Goal: Task Accomplishment & Management: Manage account settings

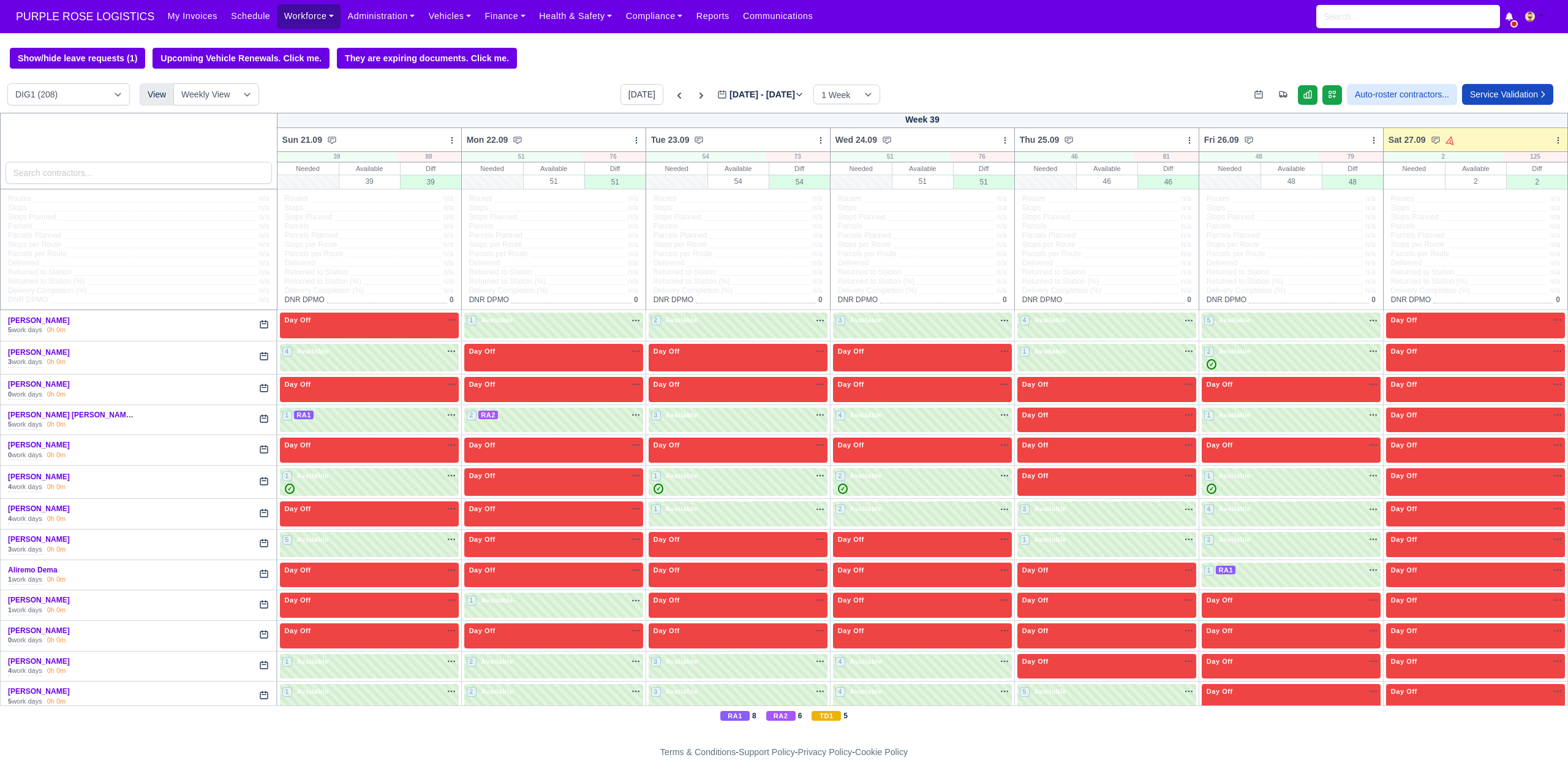
click at [298, 10] on link "Workforce" at bounding box center [309, 16] width 64 height 24
click at [306, 39] on link "Manpower" at bounding box center [332, 44] width 99 height 26
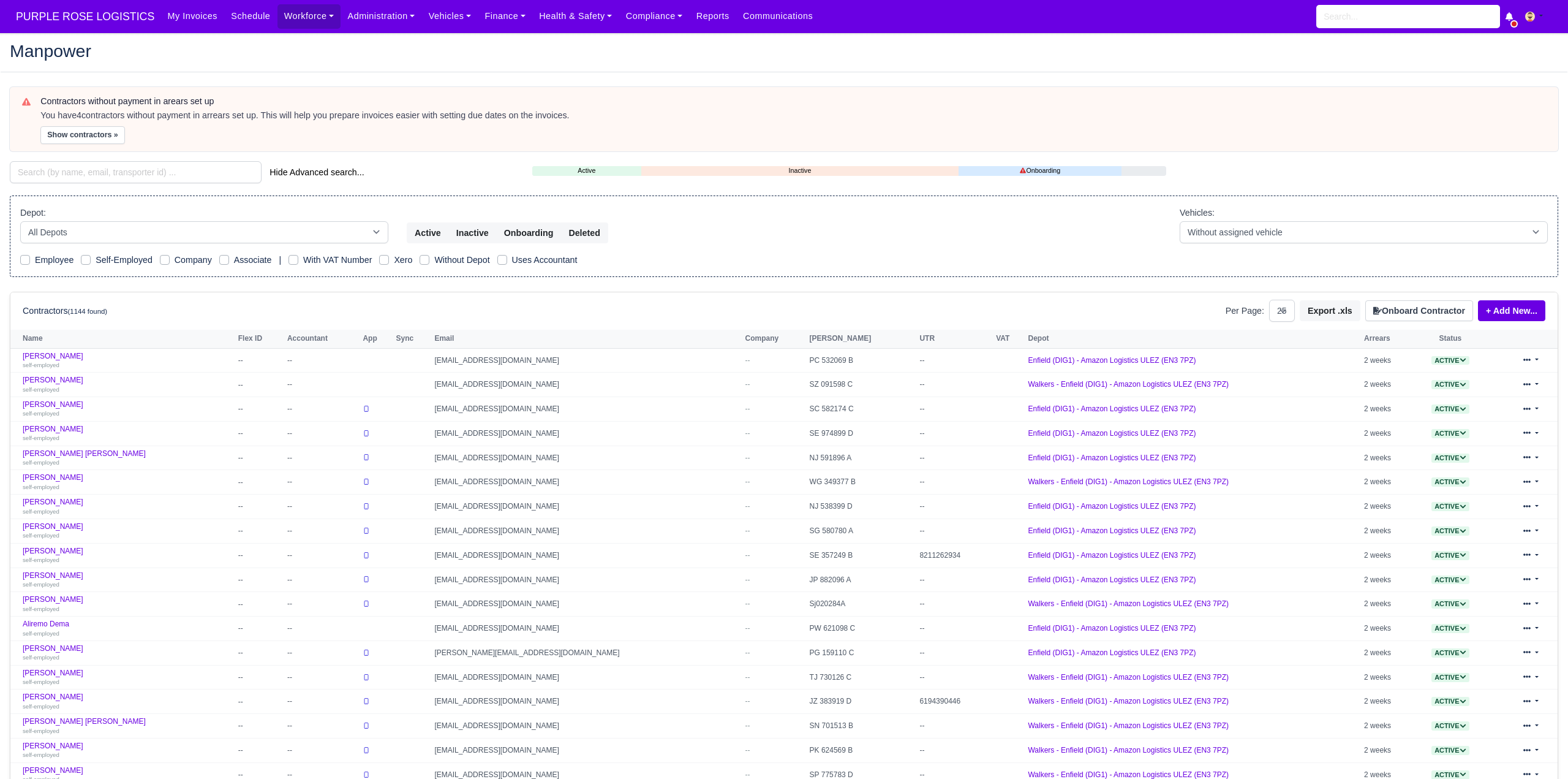
select select "25"
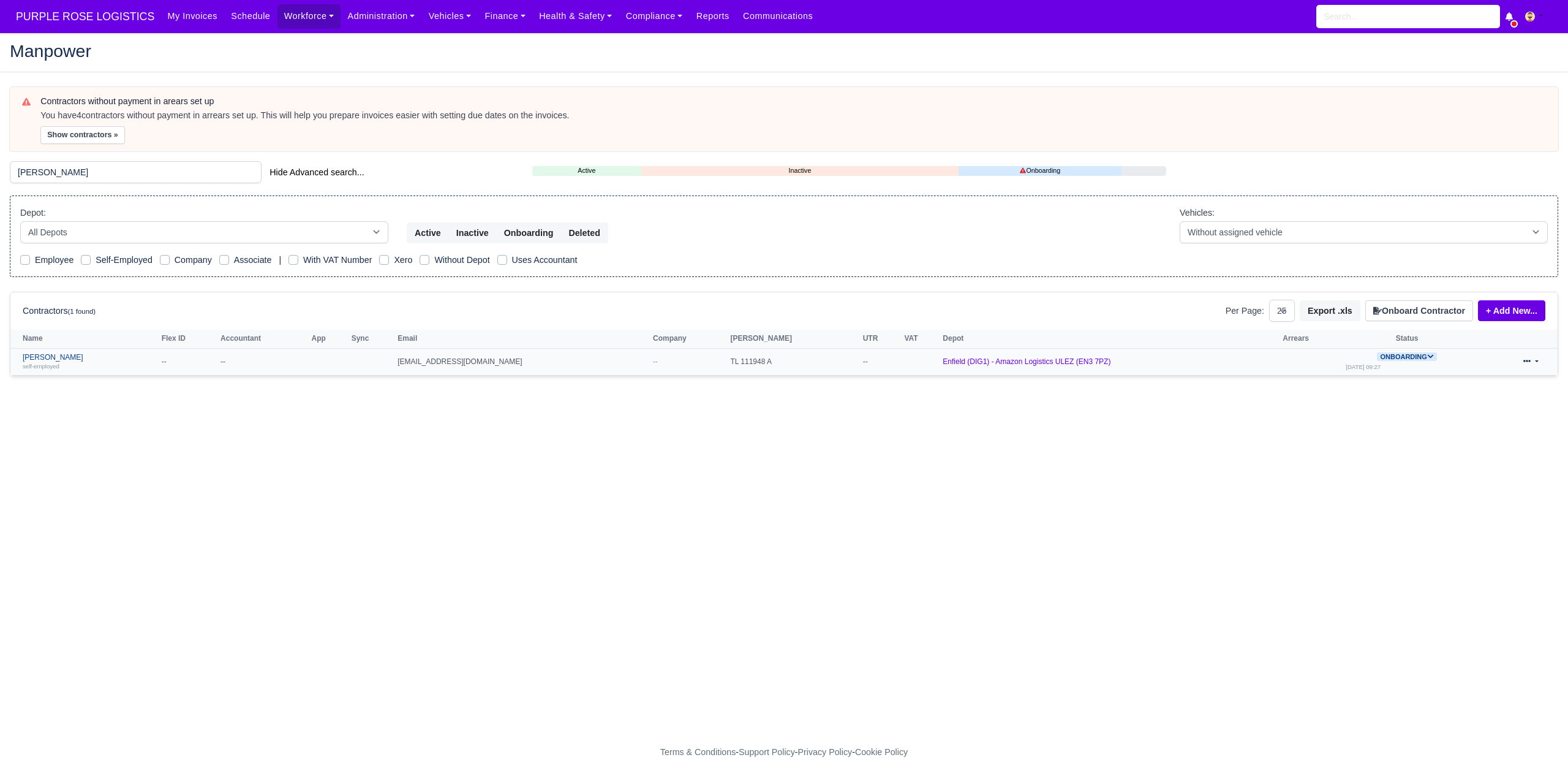
type input "eyad"
click at [62, 358] on link "Eyad Alabboud self-employed" at bounding box center [89, 362] width 133 height 18
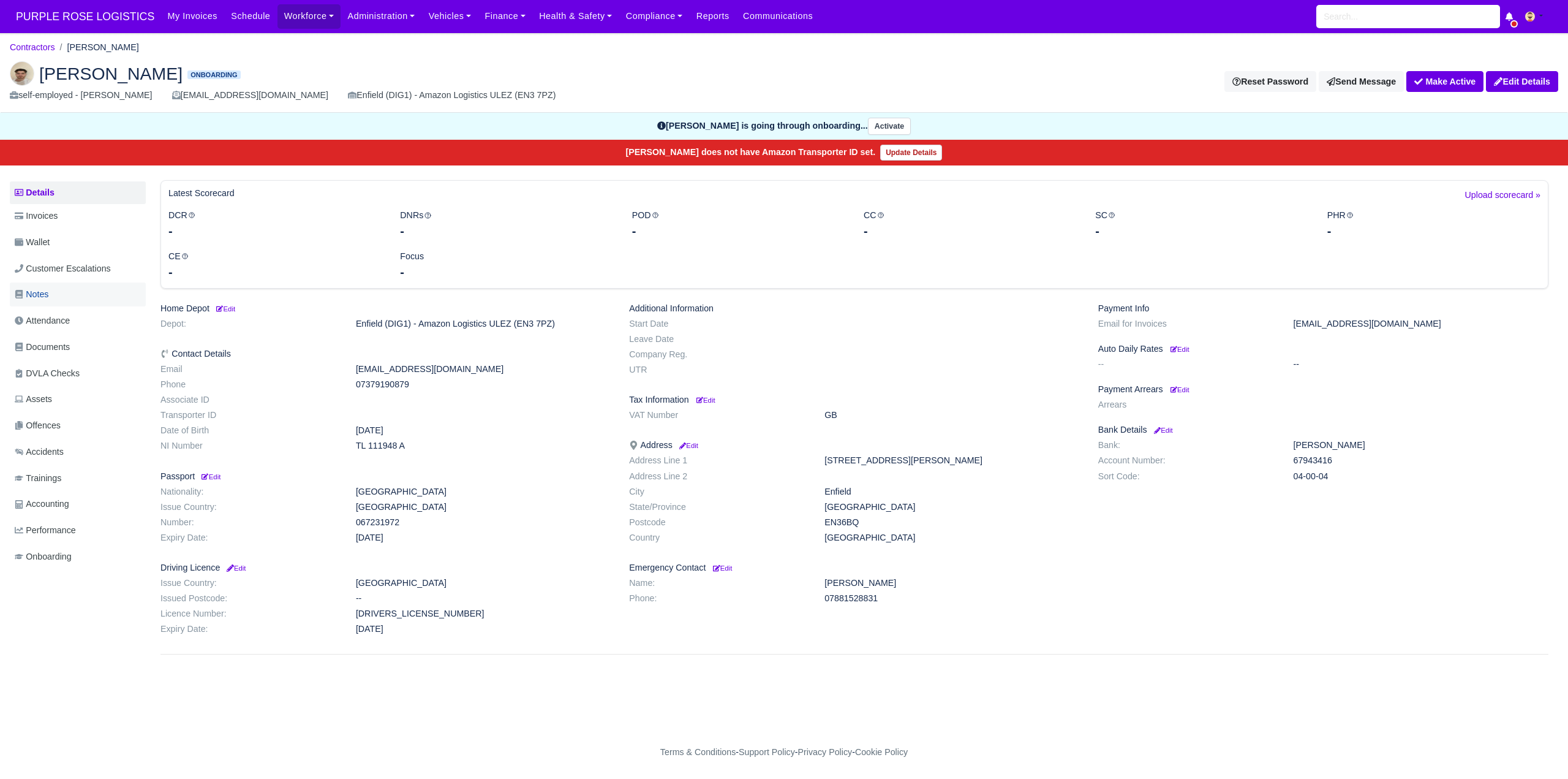
click at [49, 295] on span "Notes" at bounding box center [31, 294] width 33 height 14
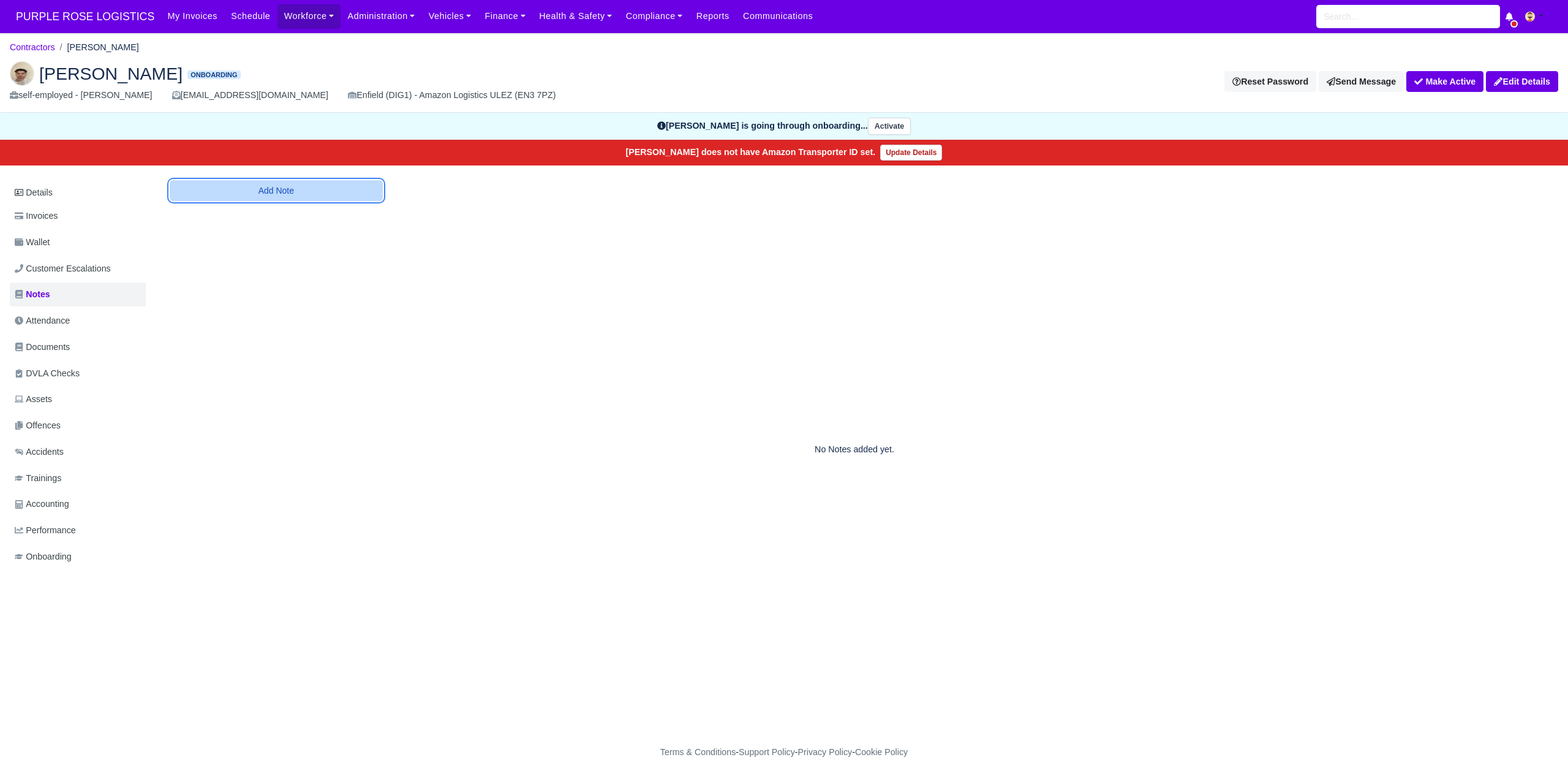
click at [286, 193] on button "Add Note" at bounding box center [277, 190] width 213 height 21
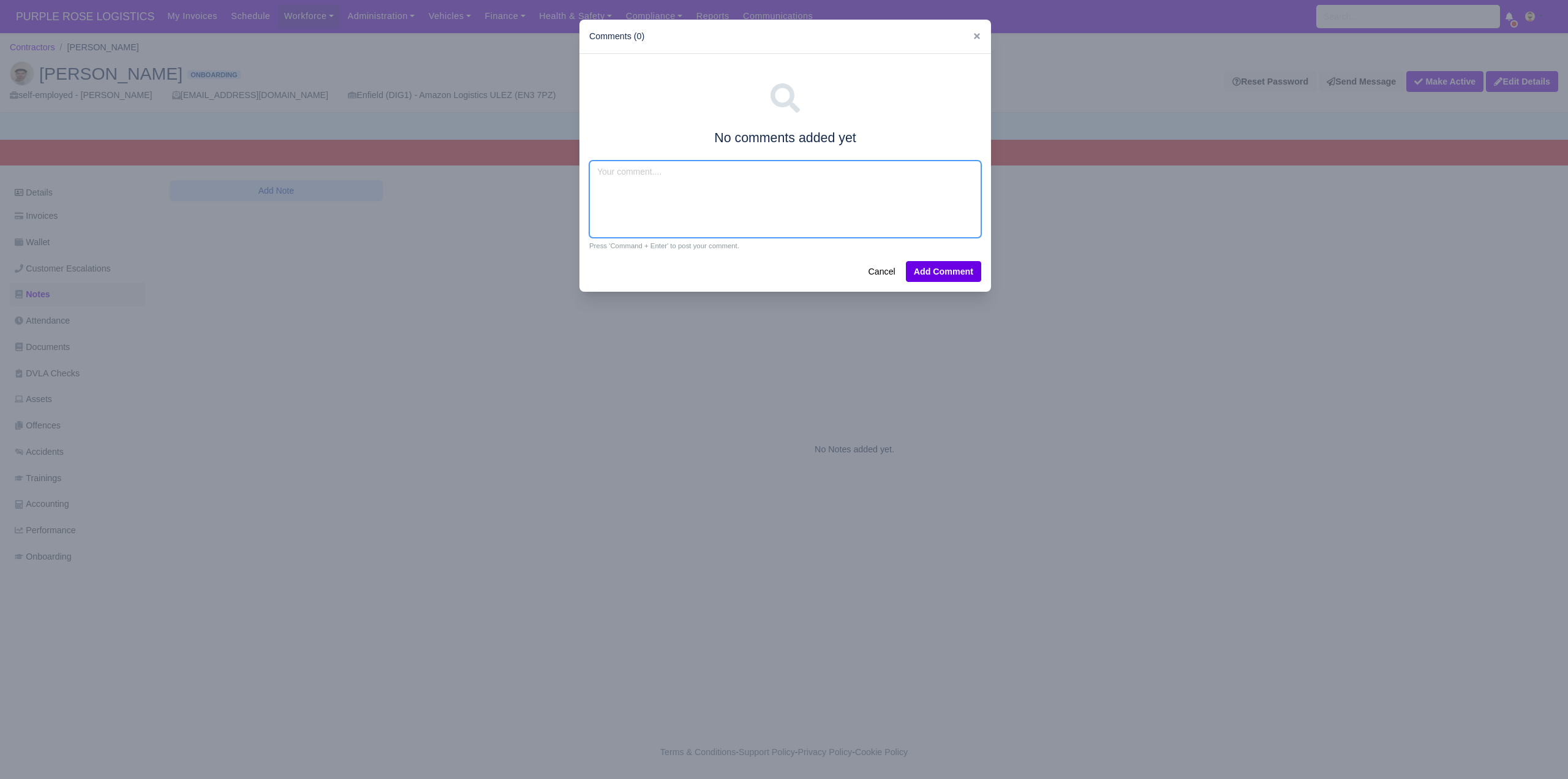
click at [638, 184] on textarea at bounding box center [785, 199] width 392 height 77
type textarea "Amazon flex,van exp"
click at [967, 267] on button "Add Comment" at bounding box center [943, 271] width 75 height 21
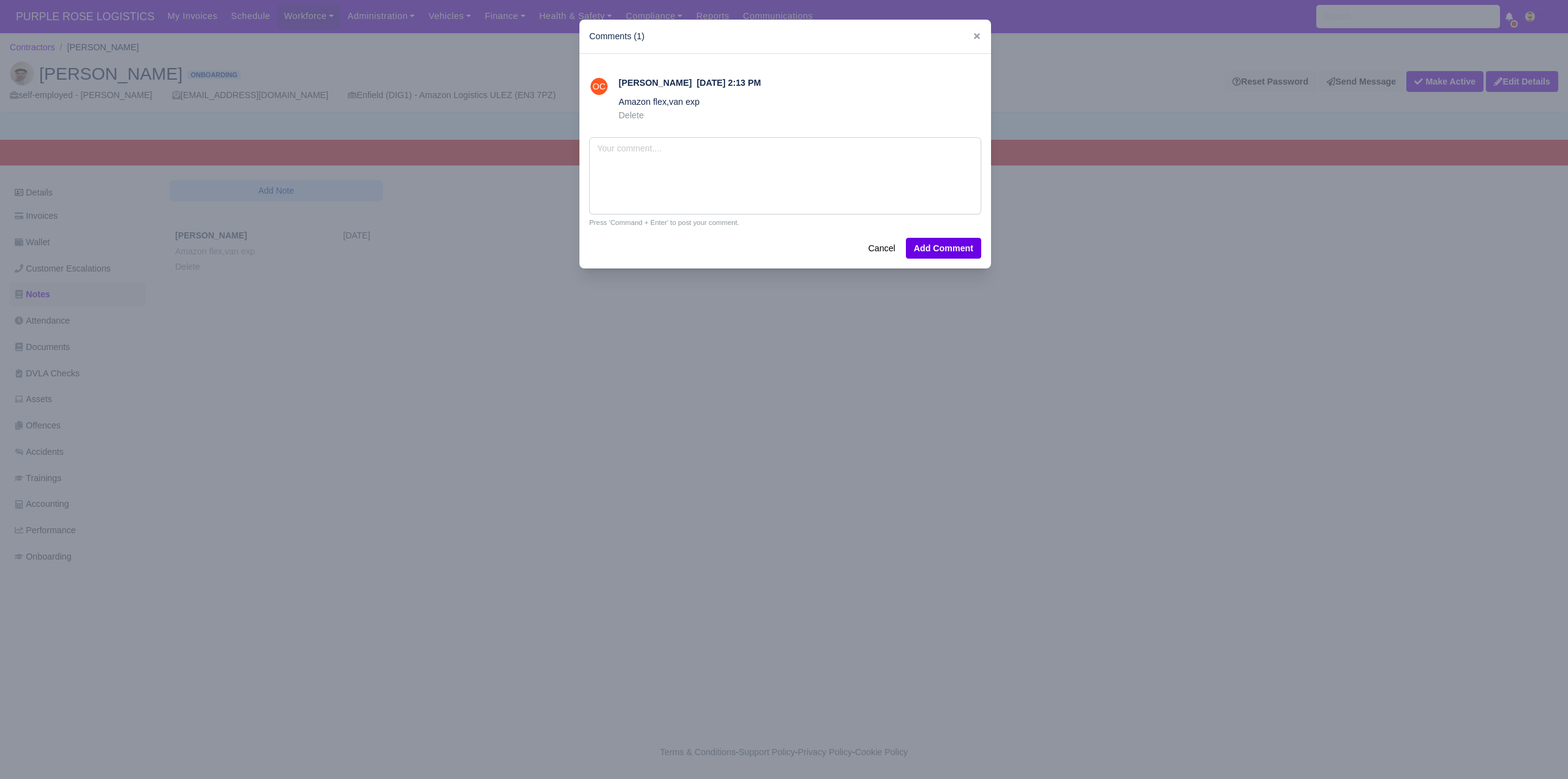
drag, startPoint x: 249, startPoint y: 411, endPoint x: 245, endPoint y: 405, distance: 7.2
click at [250, 411] on div at bounding box center [784, 389] width 1568 height 779
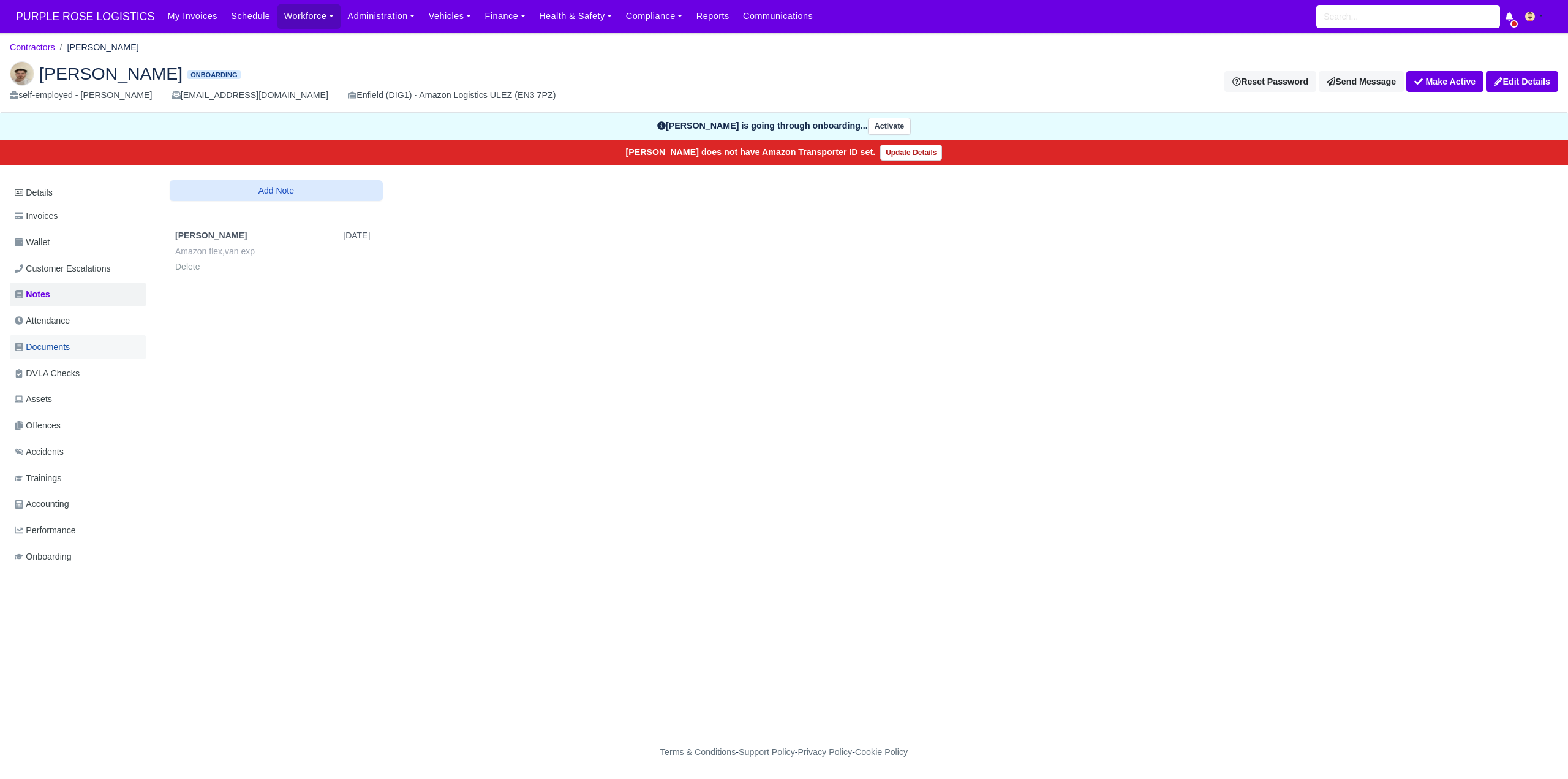
click at [59, 347] on span "Documents" at bounding box center [42, 347] width 55 height 14
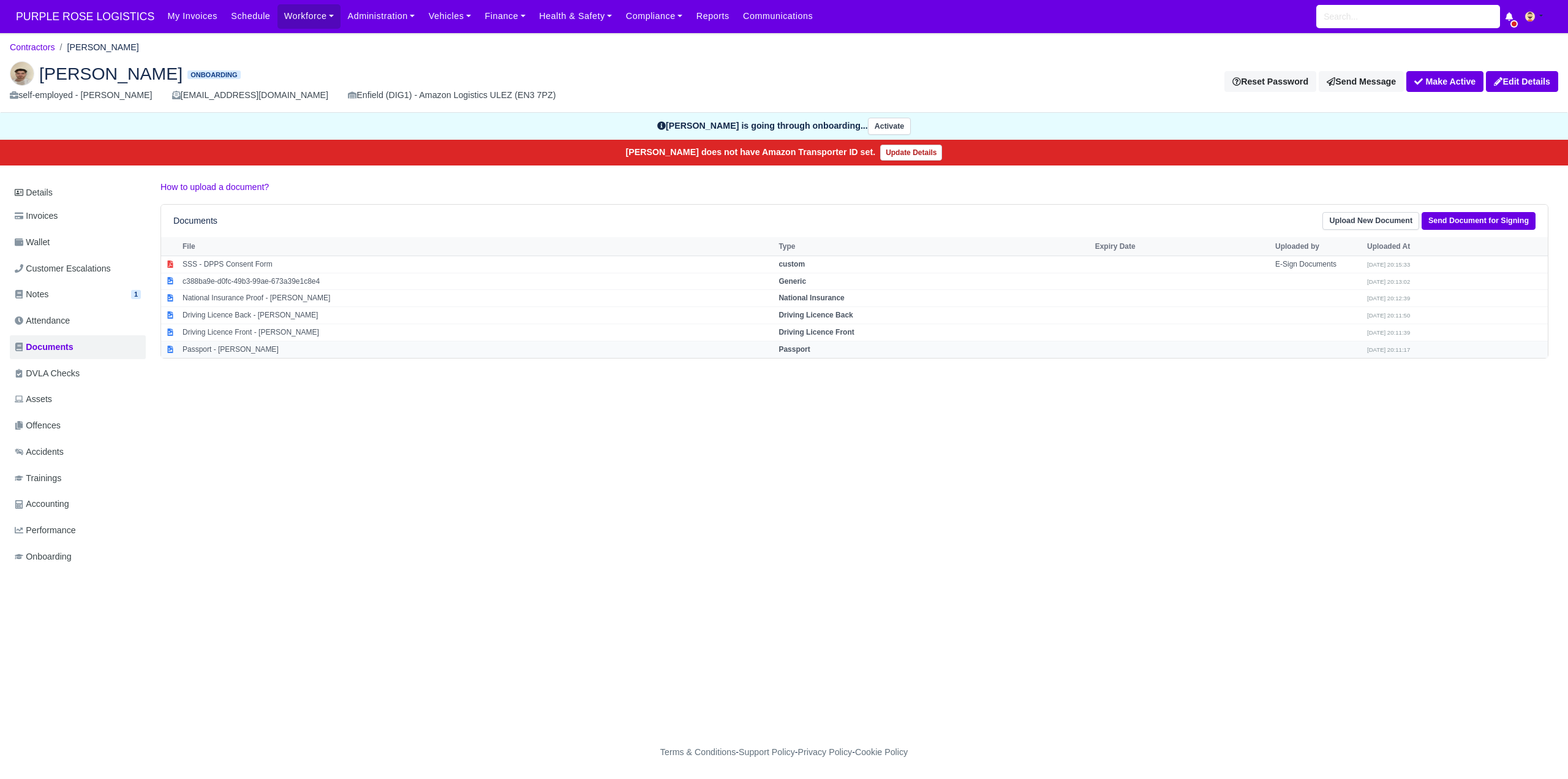
click at [806, 349] on strong "Passport" at bounding box center [794, 349] width 31 height 9
select select "passport"
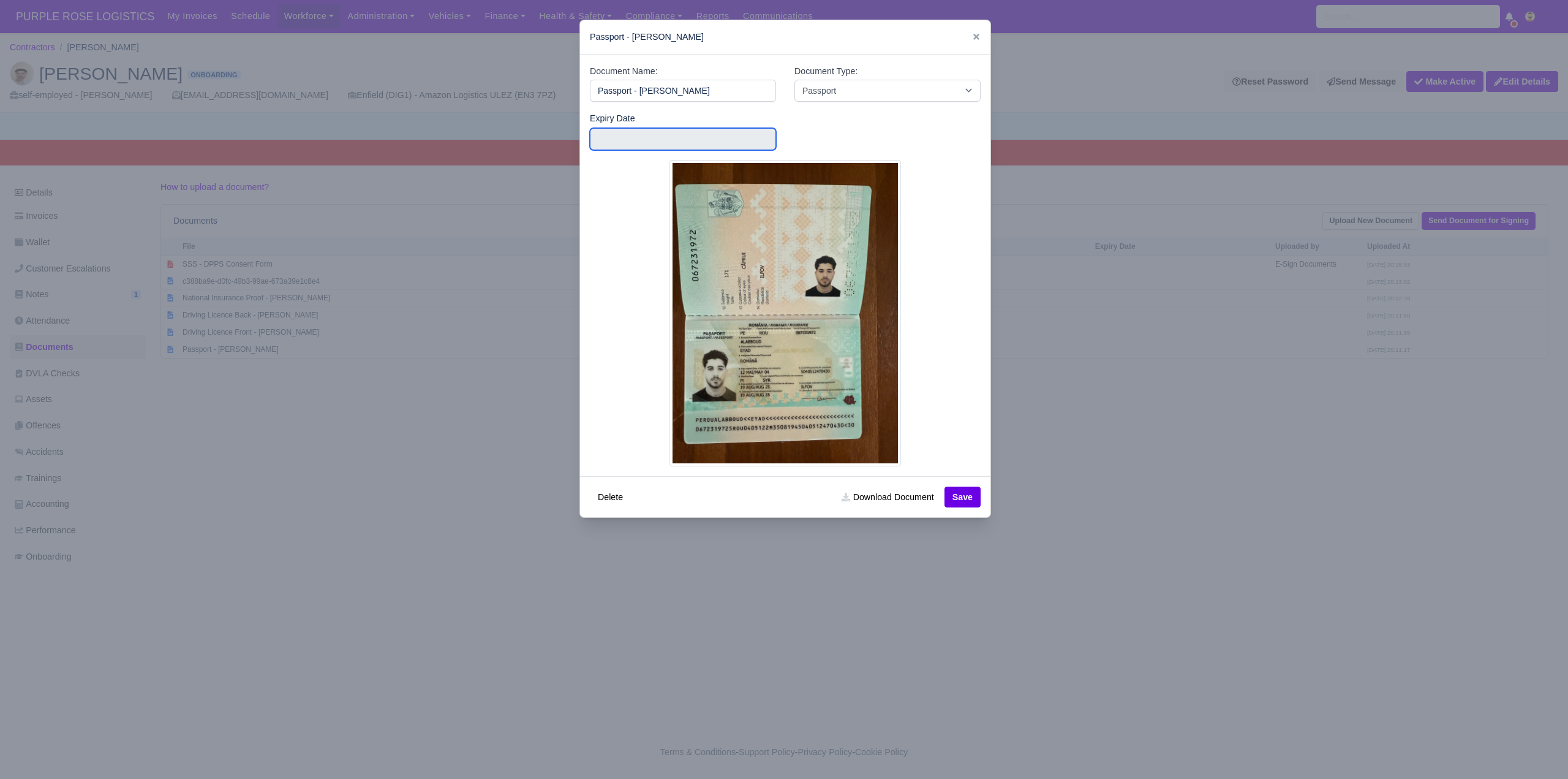
click at [626, 140] on input "text" at bounding box center [683, 139] width 186 height 22
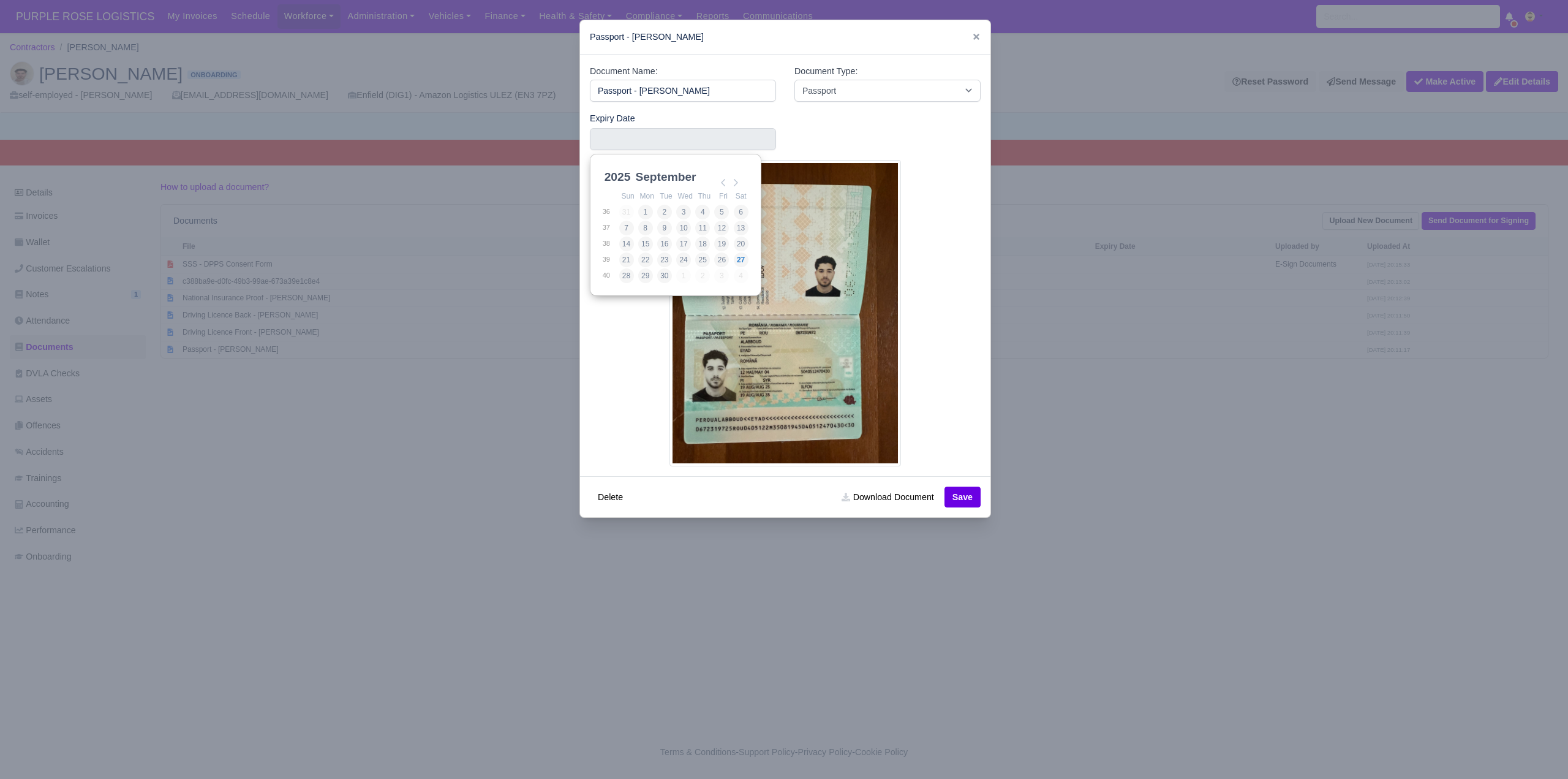
click at [616, 176] on select "2025 2026 2027 2028 2029 2030 2031 2032 2033 2034 2035 2036 2037 2038 2039 2040…" at bounding box center [630, 184] width 55 height 26
click at [666, 173] on select "January February March April May June July August September October November De…" at bounding box center [673, 184] width 81 height 26
click at [661, 179] on select "January February March April May June July August September October November De…" at bounding box center [673, 184] width 81 height 26
type input "2035-07-19"
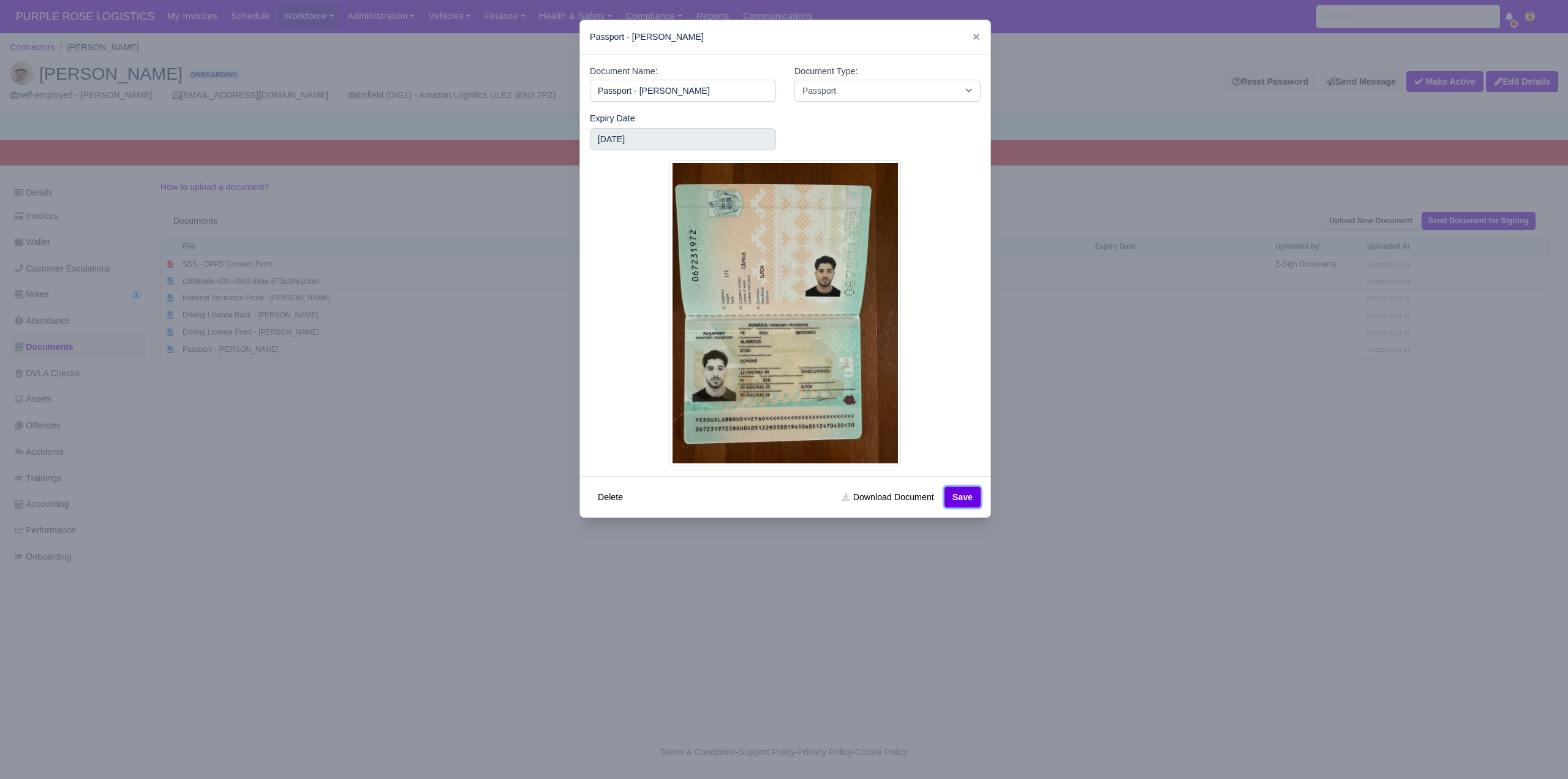
click at [969, 500] on button "Save" at bounding box center [962, 497] width 36 height 21
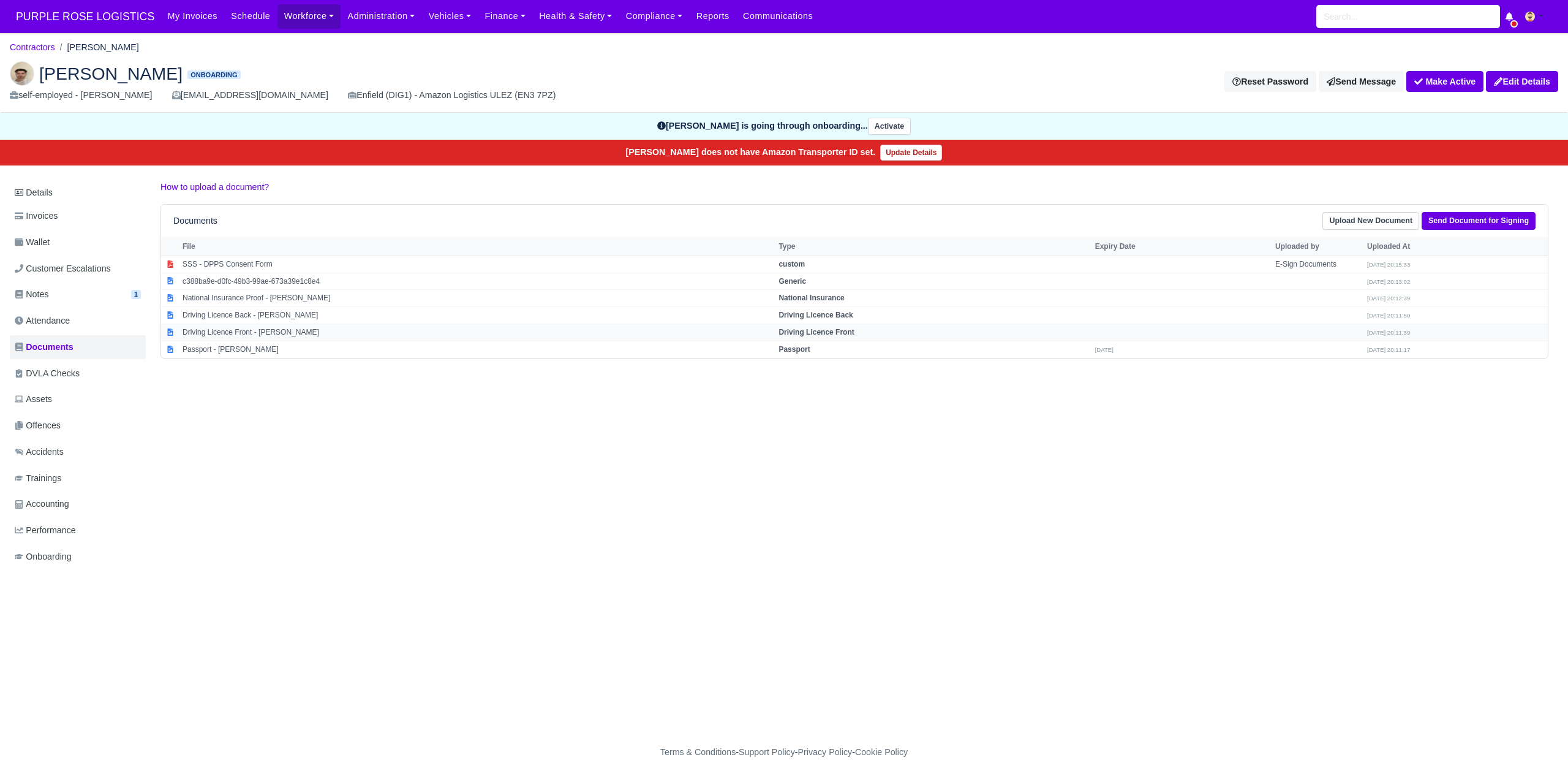
click at [830, 331] on strong "Driving Licence Front" at bounding box center [816, 332] width 75 height 9
select select "driving-licence-front"
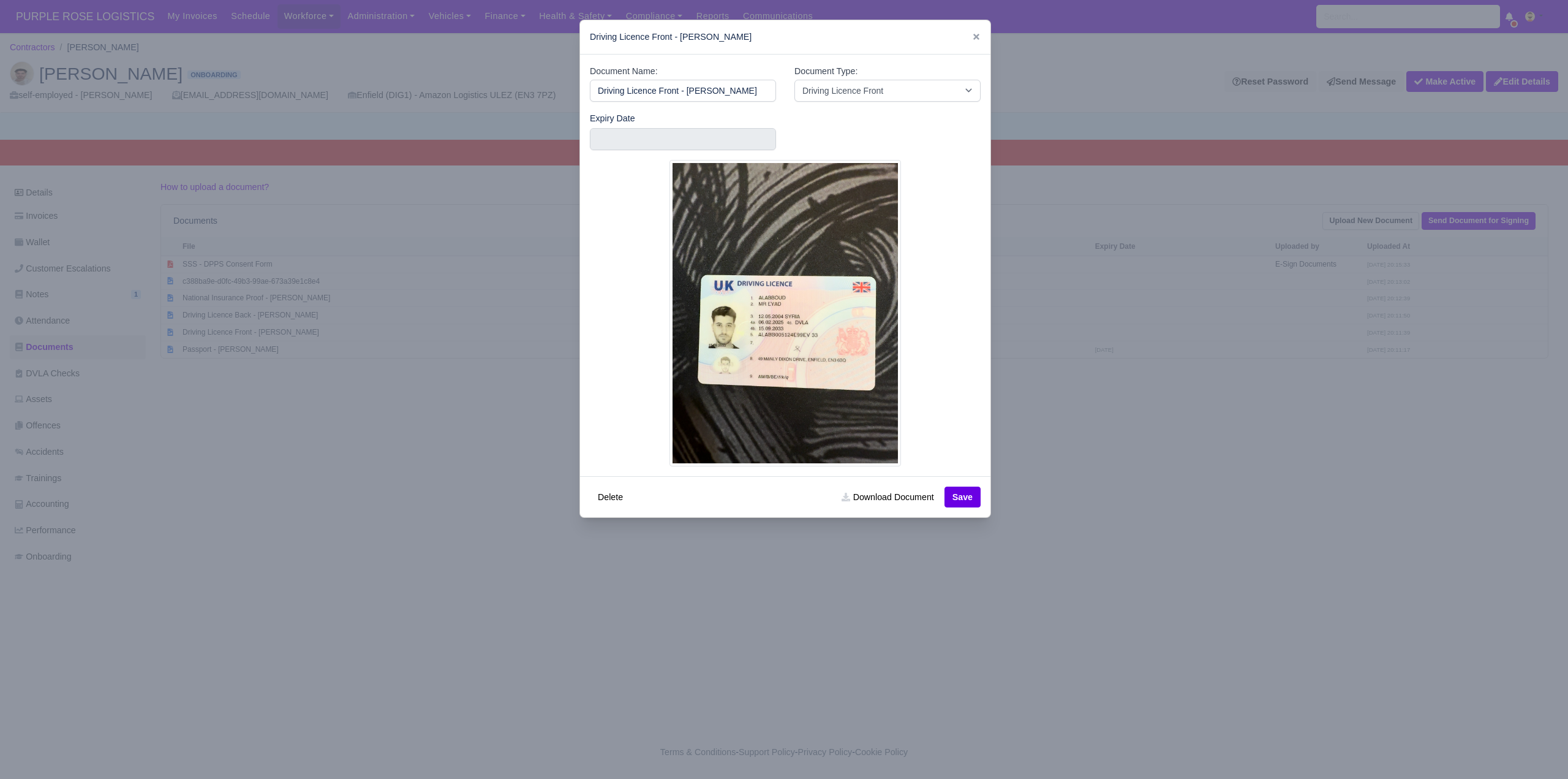
click at [1333, 636] on div at bounding box center [784, 389] width 1568 height 779
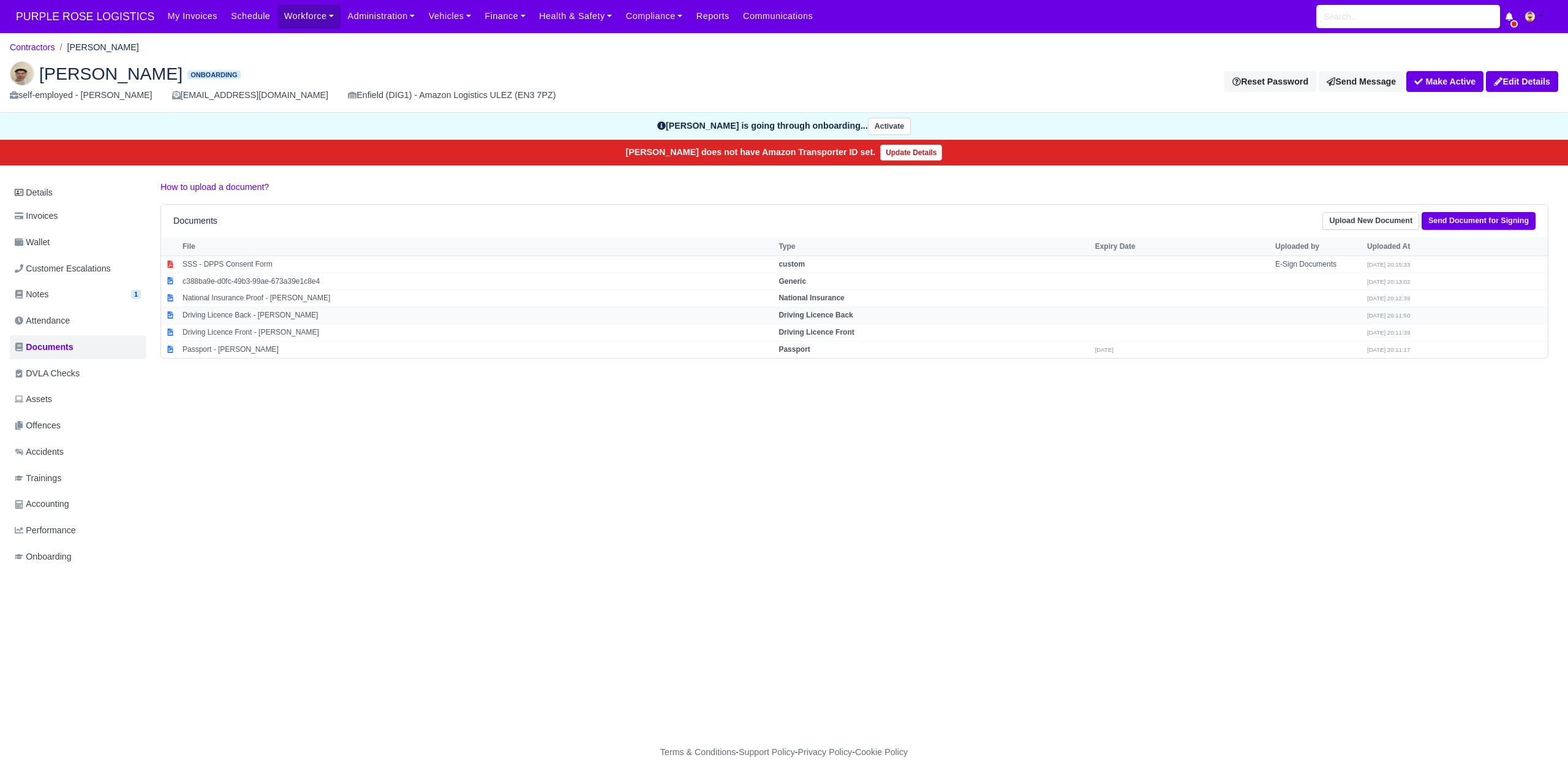
click at [825, 314] on strong "Driving Licence Back" at bounding box center [815, 315] width 74 height 9
select select "driving-licence-back"
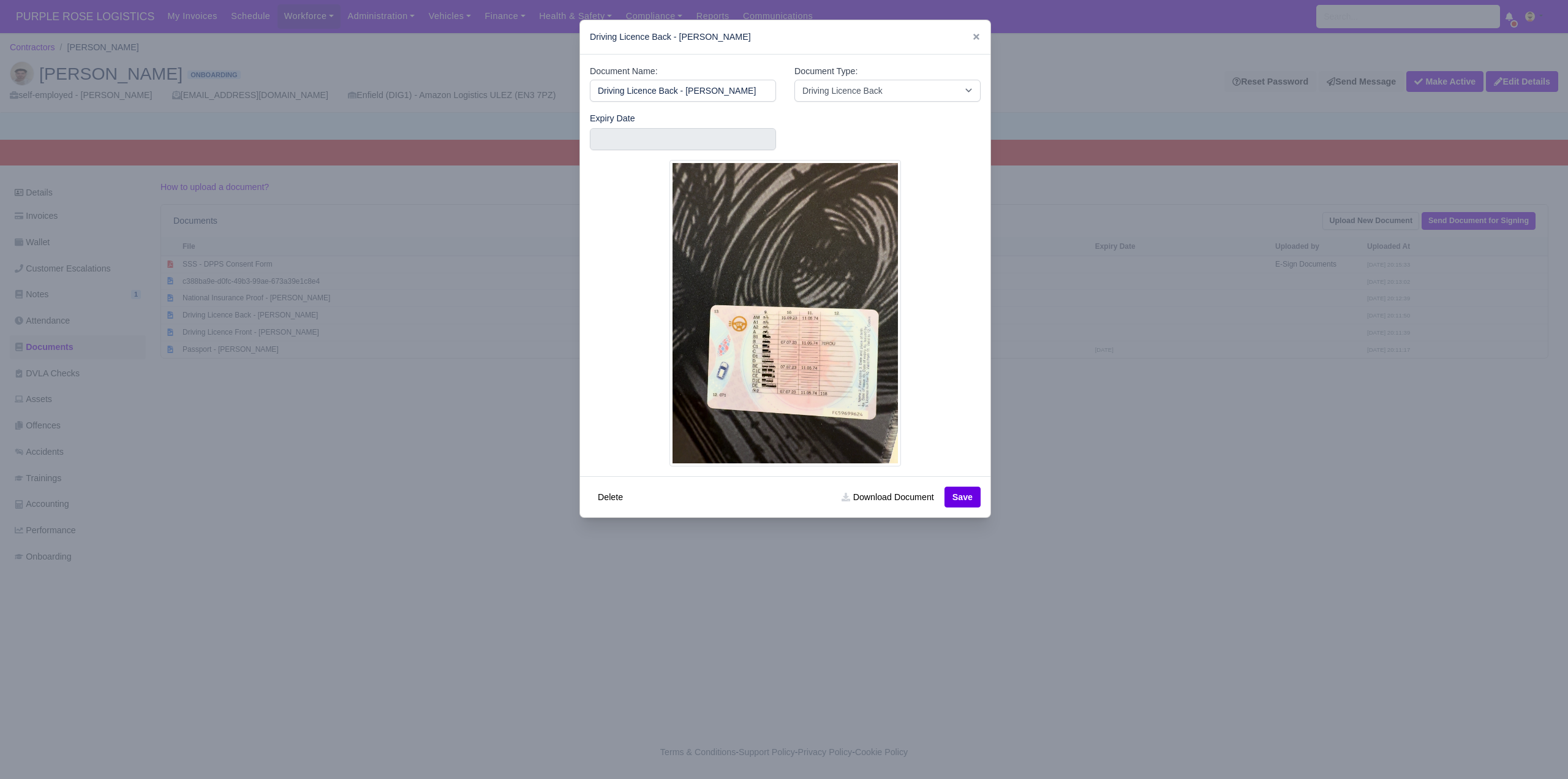
drag, startPoint x: 1133, startPoint y: 452, endPoint x: 1070, endPoint y: 394, distance: 85.6
click at [1134, 452] on div at bounding box center [784, 389] width 1568 height 779
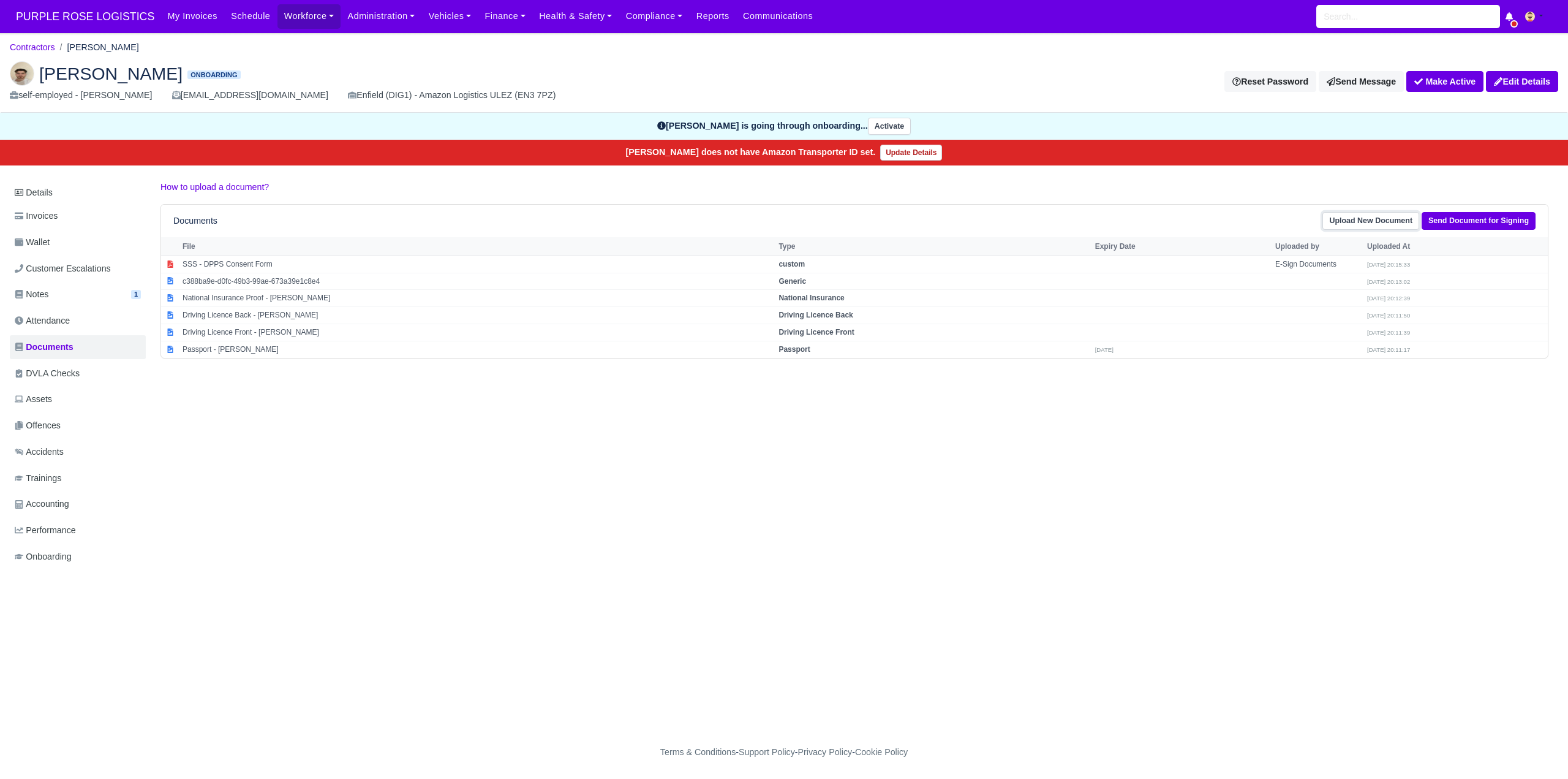
click at [1392, 219] on link "Upload New Document" at bounding box center [1370, 221] width 97 height 18
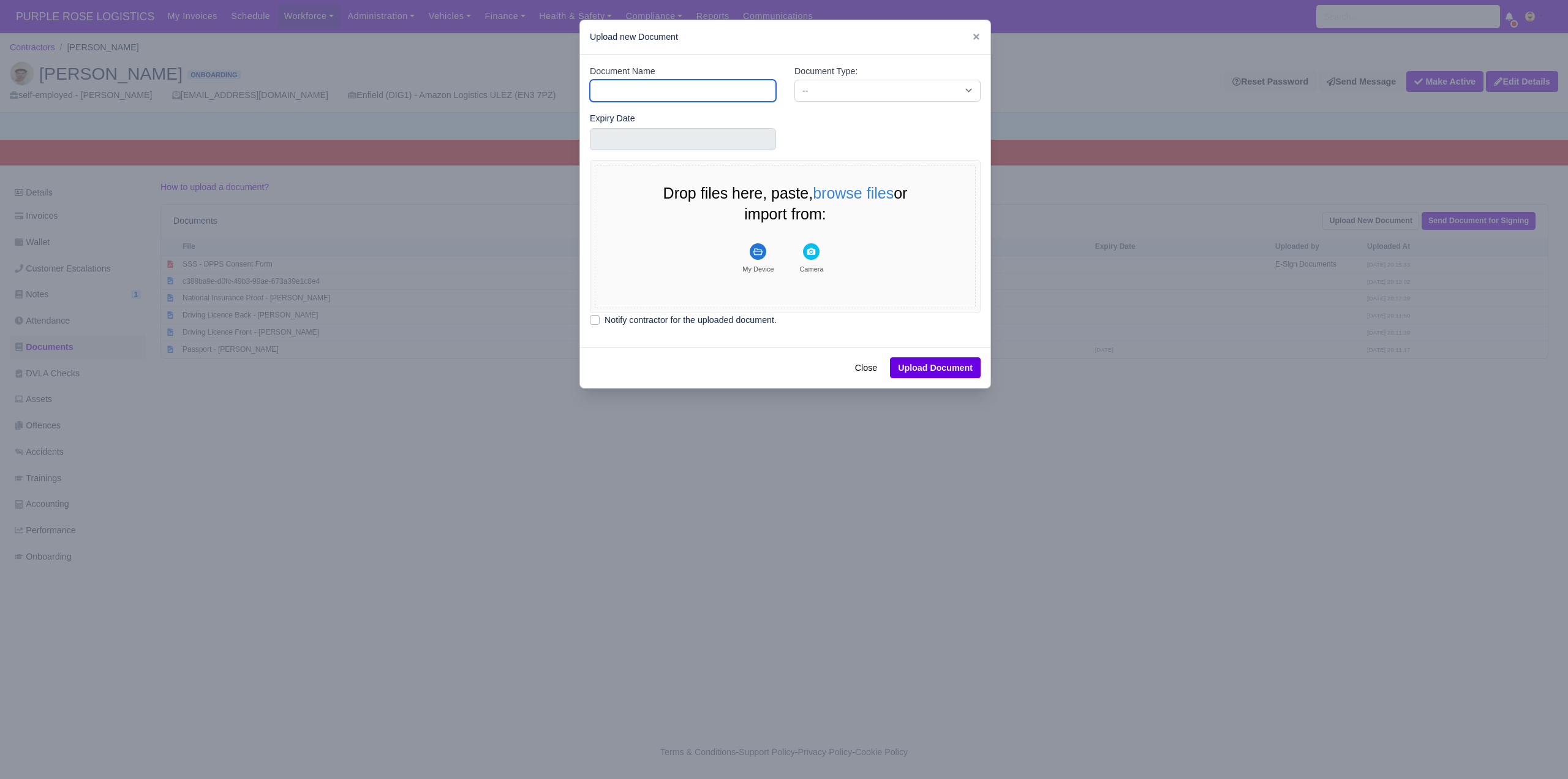
click at [646, 87] on input "Document Name" at bounding box center [683, 90] width 186 height 22
type input "DVLA"
click at [857, 94] on select "-- Accounting Engagement Letter Age Verification Confirmation Background Check …" at bounding box center [887, 90] width 186 height 22
select select "dvla-check"
click at [794, 80] on select "-- Accounting Engagement Letter Age Verification Confirmation Background Check …" at bounding box center [887, 90] width 186 height 22
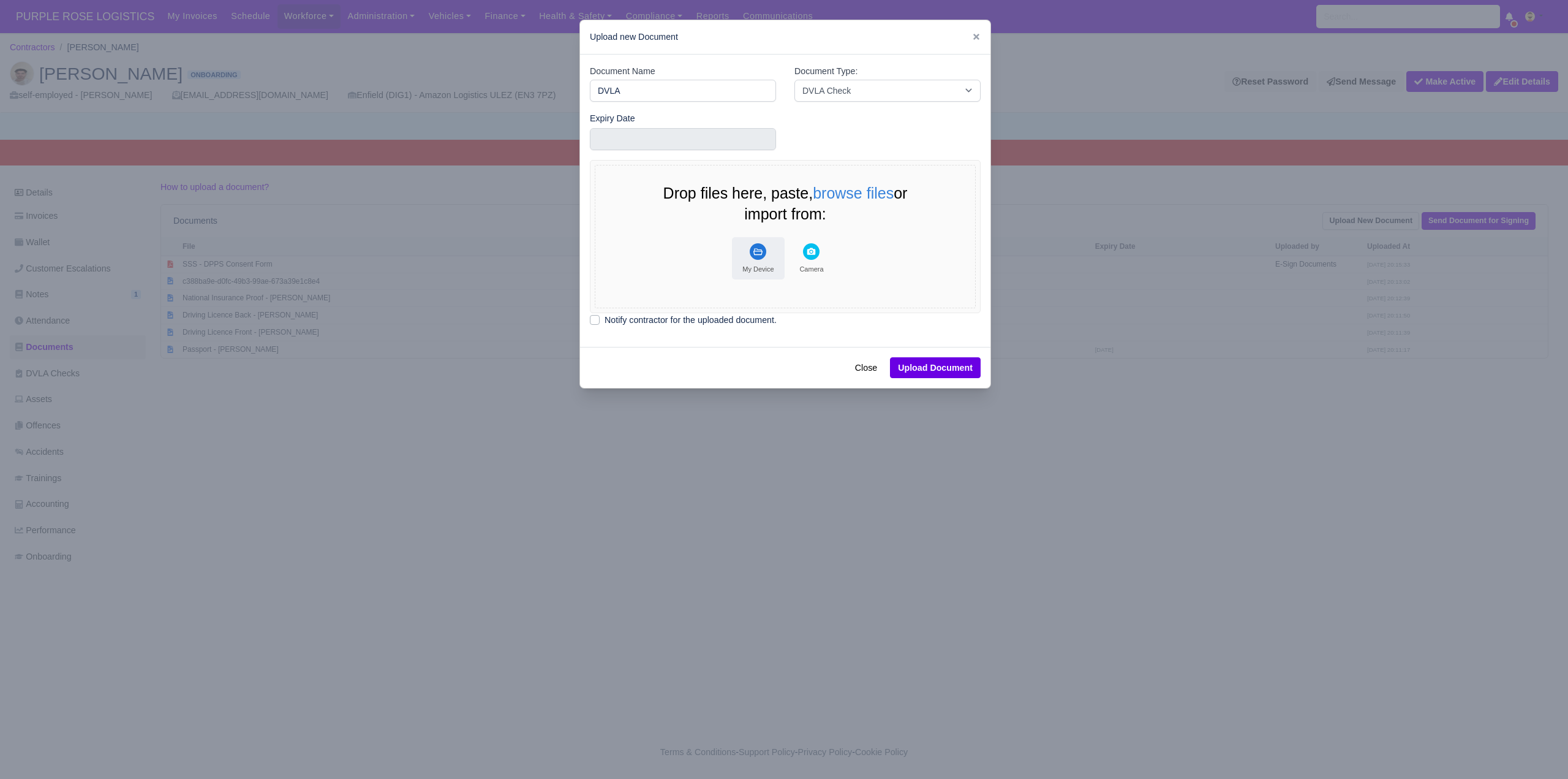
click at [757, 254] on rect "File Uploader" at bounding box center [758, 251] width 16 height 16
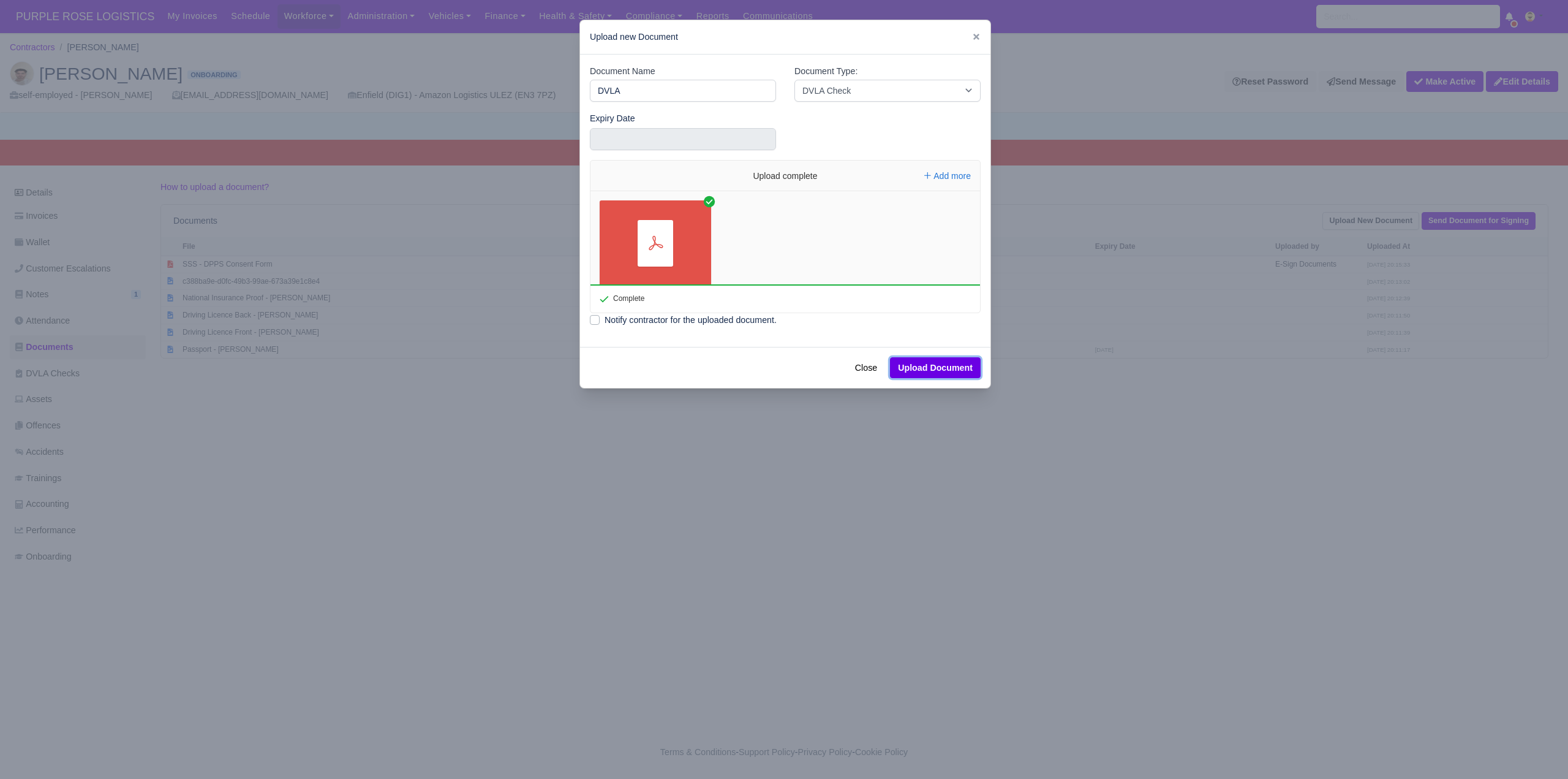
click at [946, 364] on button "Upload Document" at bounding box center [935, 368] width 91 height 21
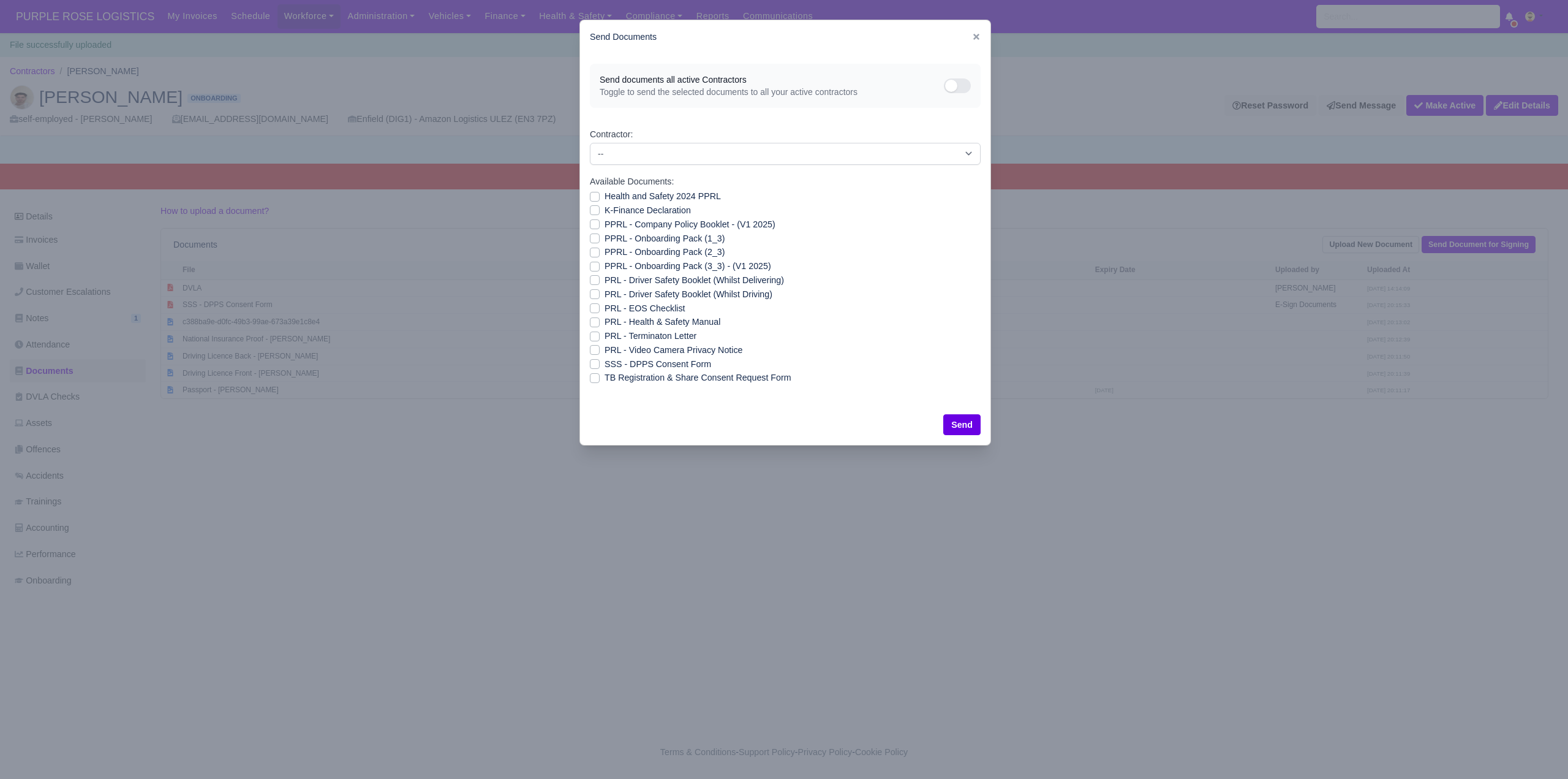
click at [604, 195] on label "Health and Safety 2024 PPRL" at bounding box center [662, 196] width 116 height 14
click at [591, 195] on input "Health and Safety 2024 PPRL" at bounding box center [595, 195] width 10 height 10
checkbox input "true"
click at [604, 207] on label "K-Finance Declaration" at bounding box center [647, 210] width 87 height 14
click at [590, 207] on input "K-Finance Declaration" at bounding box center [595, 208] width 10 height 10
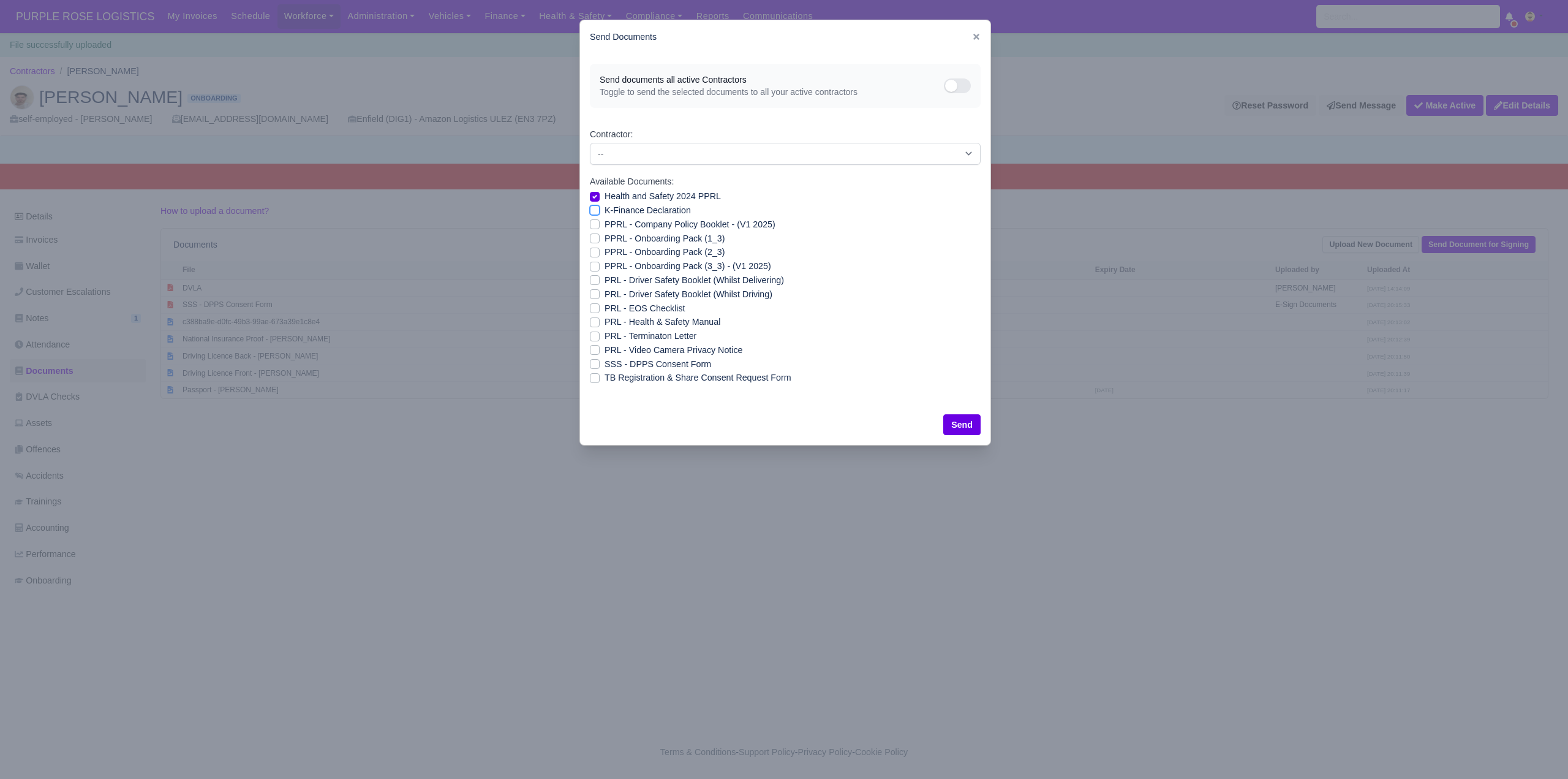
checkbox input "true"
click at [604, 226] on label "PPRL - Company Policy Booklet - (V1 2025)" at bounding box center [690, 224] width 171 height 14
click at [596, 226] on input "PPRL - Company Policy Booklet - (V1 2025)" at bounding box center [595, 222] width 10 height 10
checkbox input "true"
click at [604, 235] on label "PPRL - Onboarding Pack (1_3)" at bounding box center [664, 239] width 120 height 14
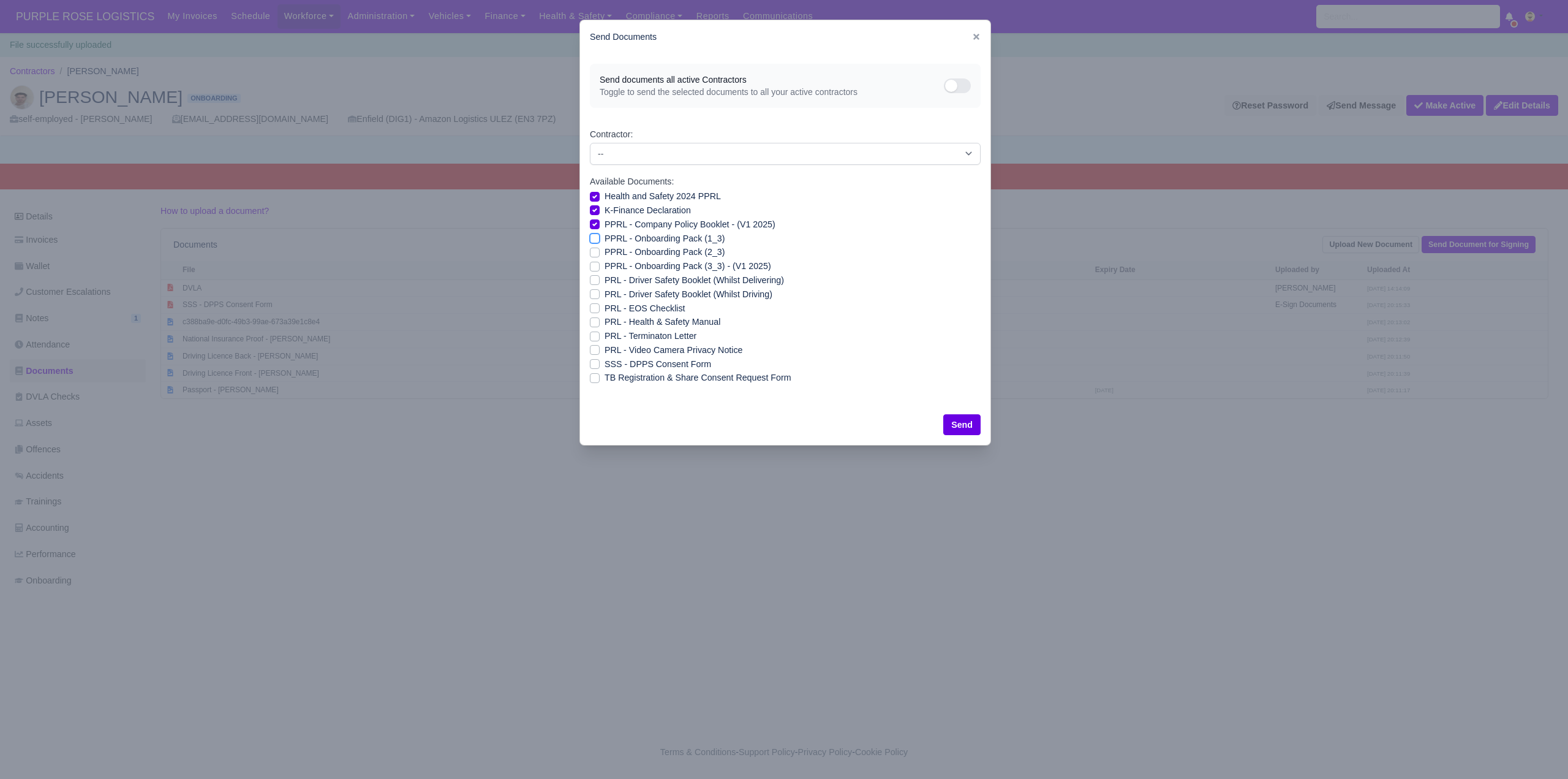
click at [596, 235] on input "PPRL - Onboarding Pack (1_3)" at bounding box center [595, 237] width 10 height 10
checkbox input "true"
click at [592, 246] on div "PPRL - Onboarding Pack (2_3)" at bounding box center [785, 252] width 391 height 14
click at [604, 263] on label "PPRL - Onboarding Pack (3_3) - (V1 2025)" at bounding box center [688, 266] width 167 height 14
click at [595, 263] on input "PPRL - Onboarding Pack (3_3) - (V1 2025)" at bounding box center [595, 264] width 10 height 10
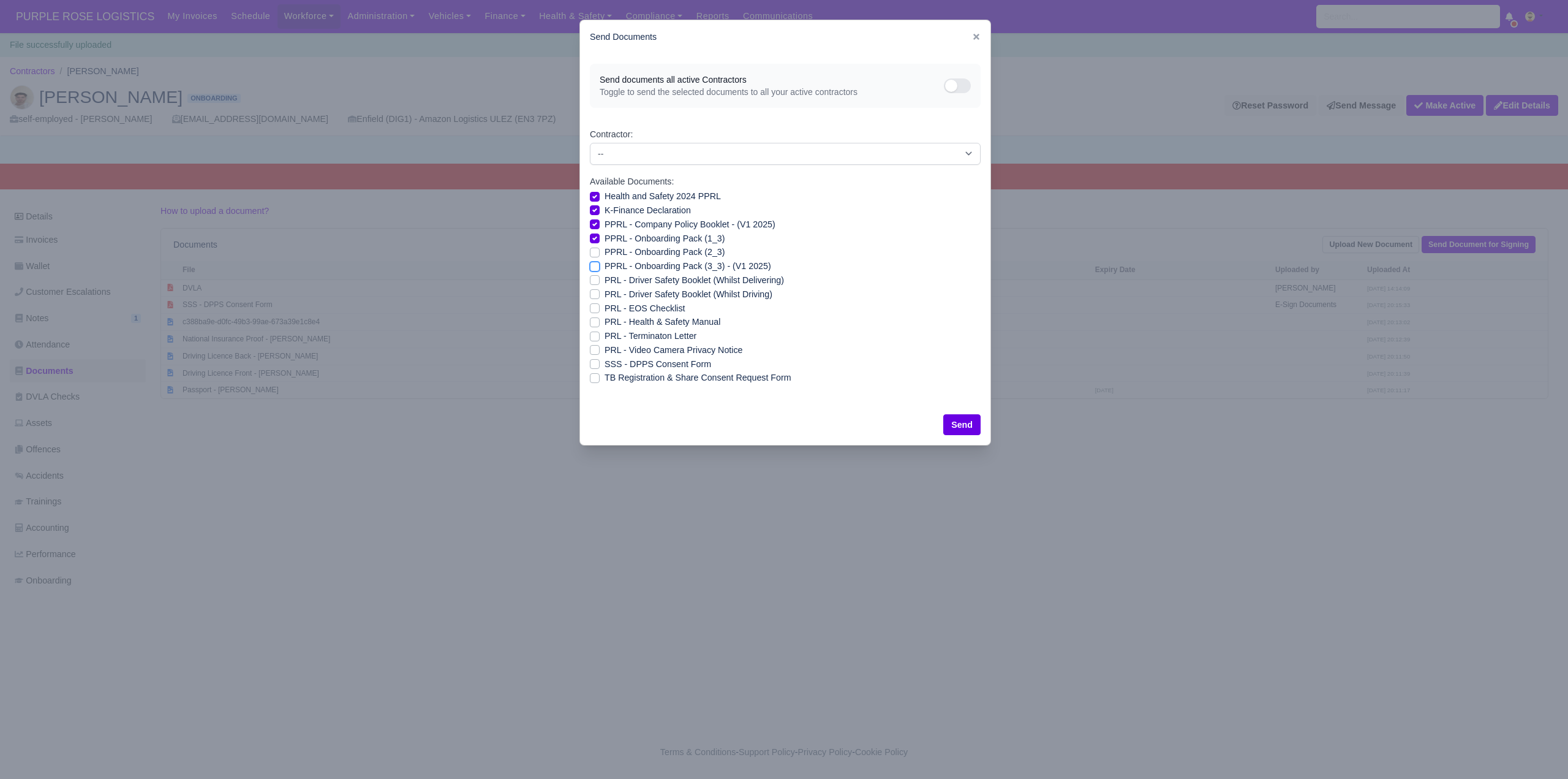
checkbox input "true"
click at [604, 255] on label "PPRL - Onboarding Pack (2_3)" at bounding box center [664, 252] width 120 height 14
click at [593, 255] on input "PPRL - Onboarding Pack (2_3)" at bounding box center [595, 250] width 10 height 10
checkbox input "true"
click at [604, 276] on label "PRL - Driver Safety Booklet (Whilst Delivering)" at bounding box center [694, 281] width 179 height 14
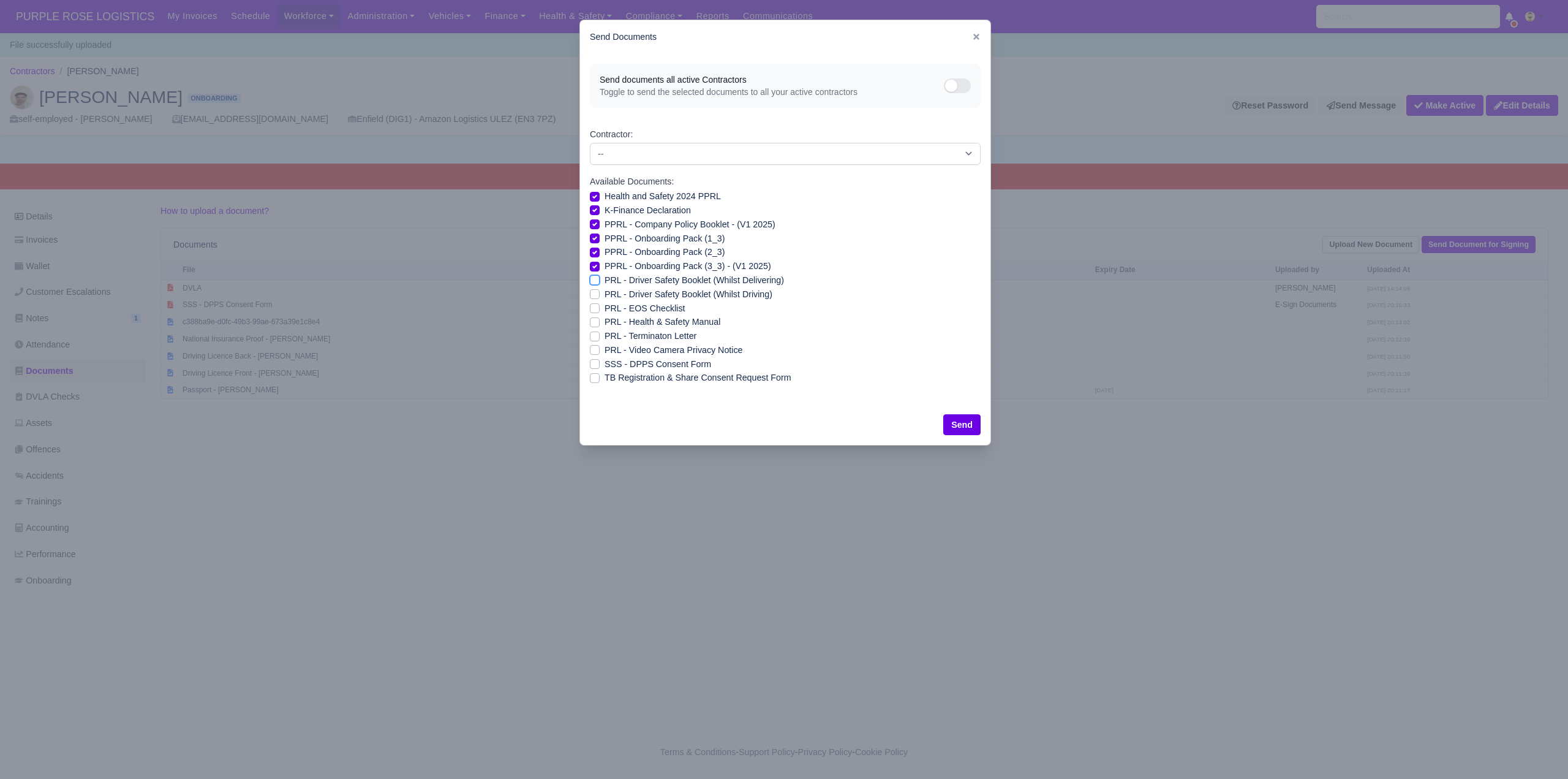
click at [594, 276] on input "PRL - Driver Safety Booklet (Whilst Delivering)" at bounding box center [595, 279] width 10 height 10
checkbox input "true"
click at [604, 294] on label "PRL - Driver Safety Booklet (Whilst Driving)" at bounding box center [688, 294] width 168 height 14
click at [593, 294] on input "PRL - Driver Safety Booklet (Whilst Driving)" at bounding box center [595, 293] width 10 height 10
checkbox input "true"
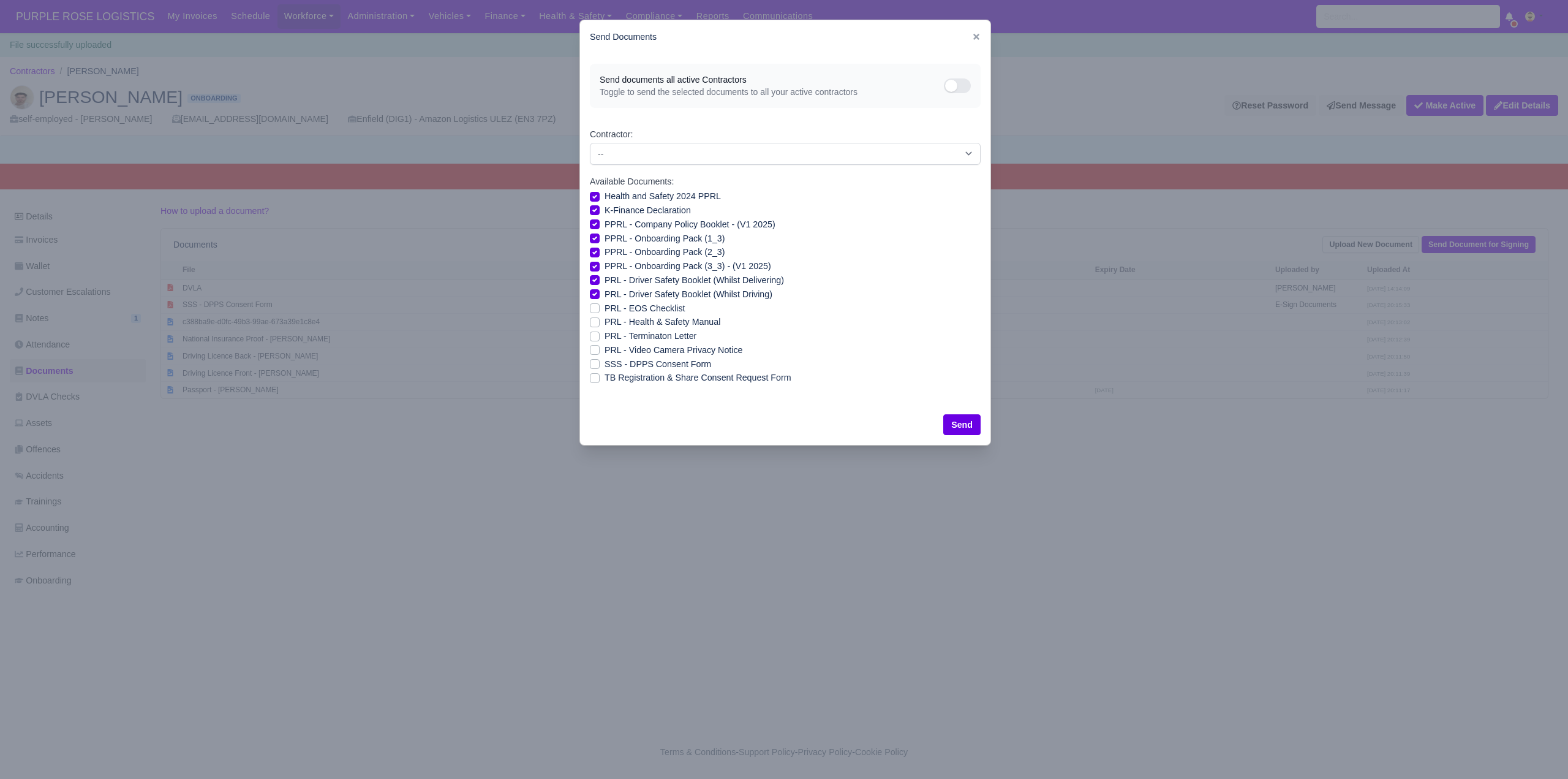
click at [604, 319] on label "PRL - Health & Safety Manual" at bounding box center [662, 322] width 116 height 14
click at [594, 319] on input "PRL - Health & Safety Manual" at bounding box center [595, 320] width 10 height 10
checkbox input "true"
click at [604, 351] on label "PRL - Video Camera Privacy Notice" at bounding box center [673, 350] width 138 height 14
click at [596, 351] on input "PRL - Video Camera Privacy Notice" at bounding box center [595, 348] width 10 height 10
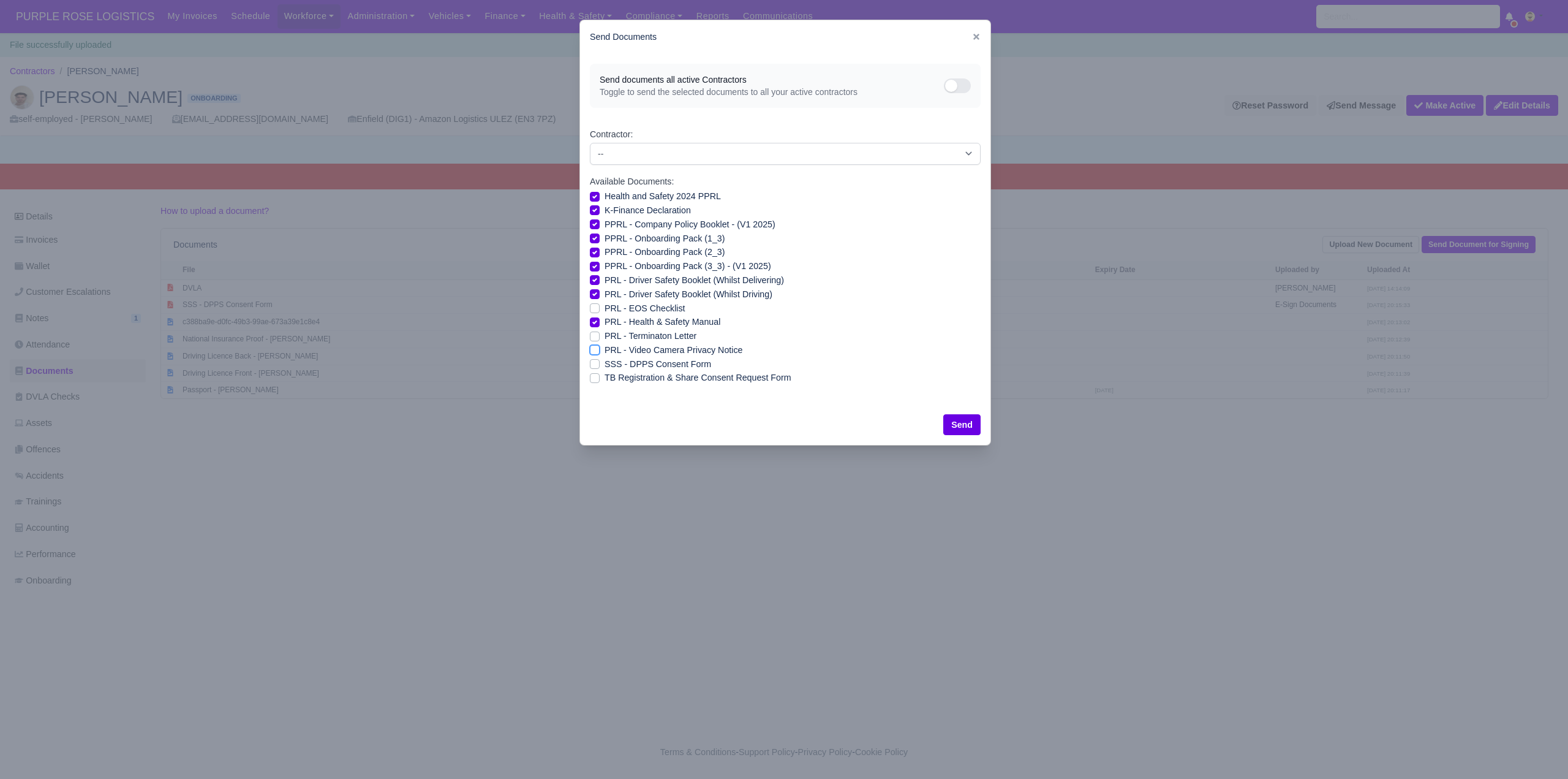
checkbox input "true"
click at [955, 428] on button "Send" at bounding box center [962, 425] width 37 height 21
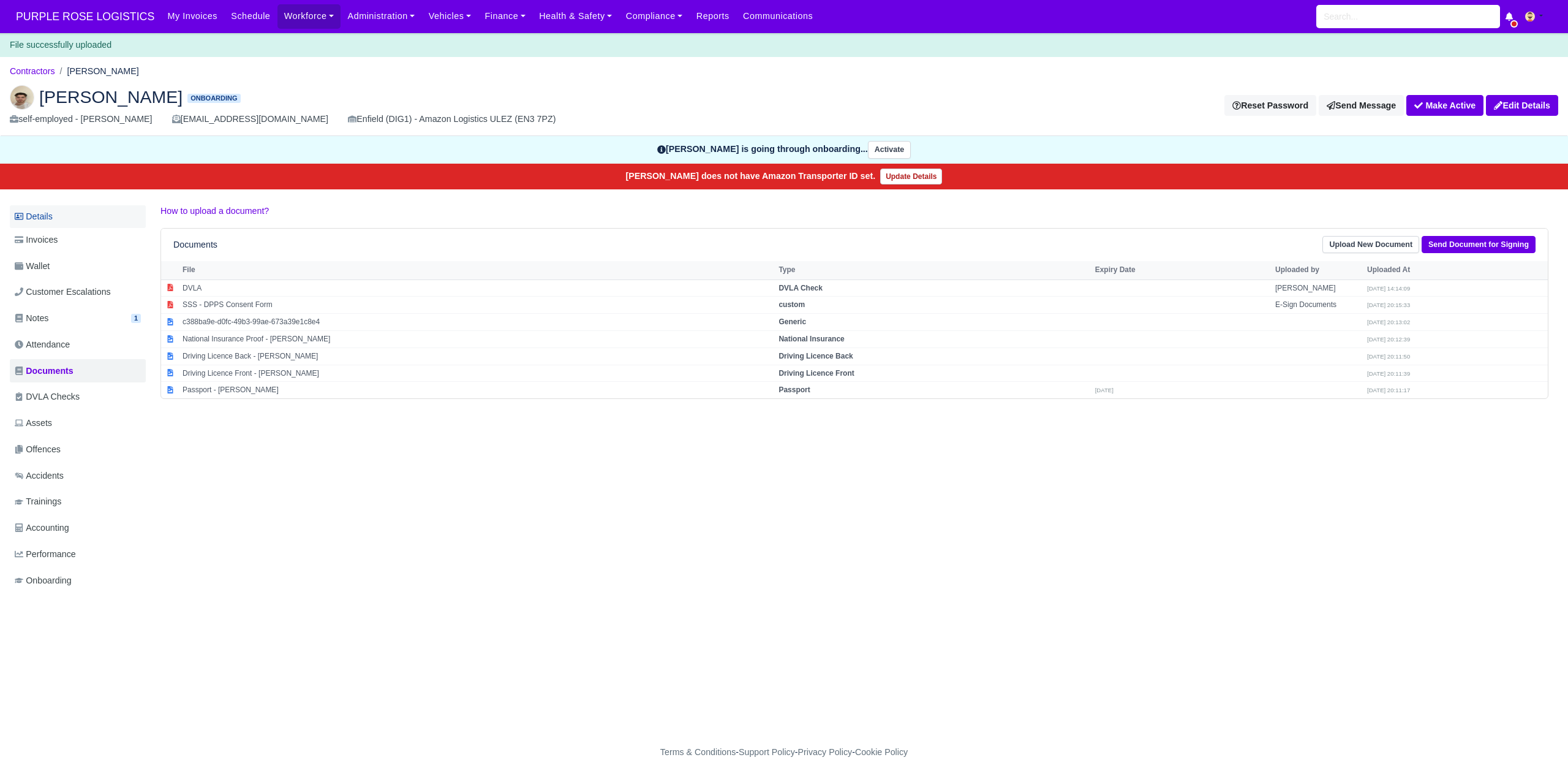
click at [51, 220] on link "Details" at bounding box center [78, 217] width 136 height 23
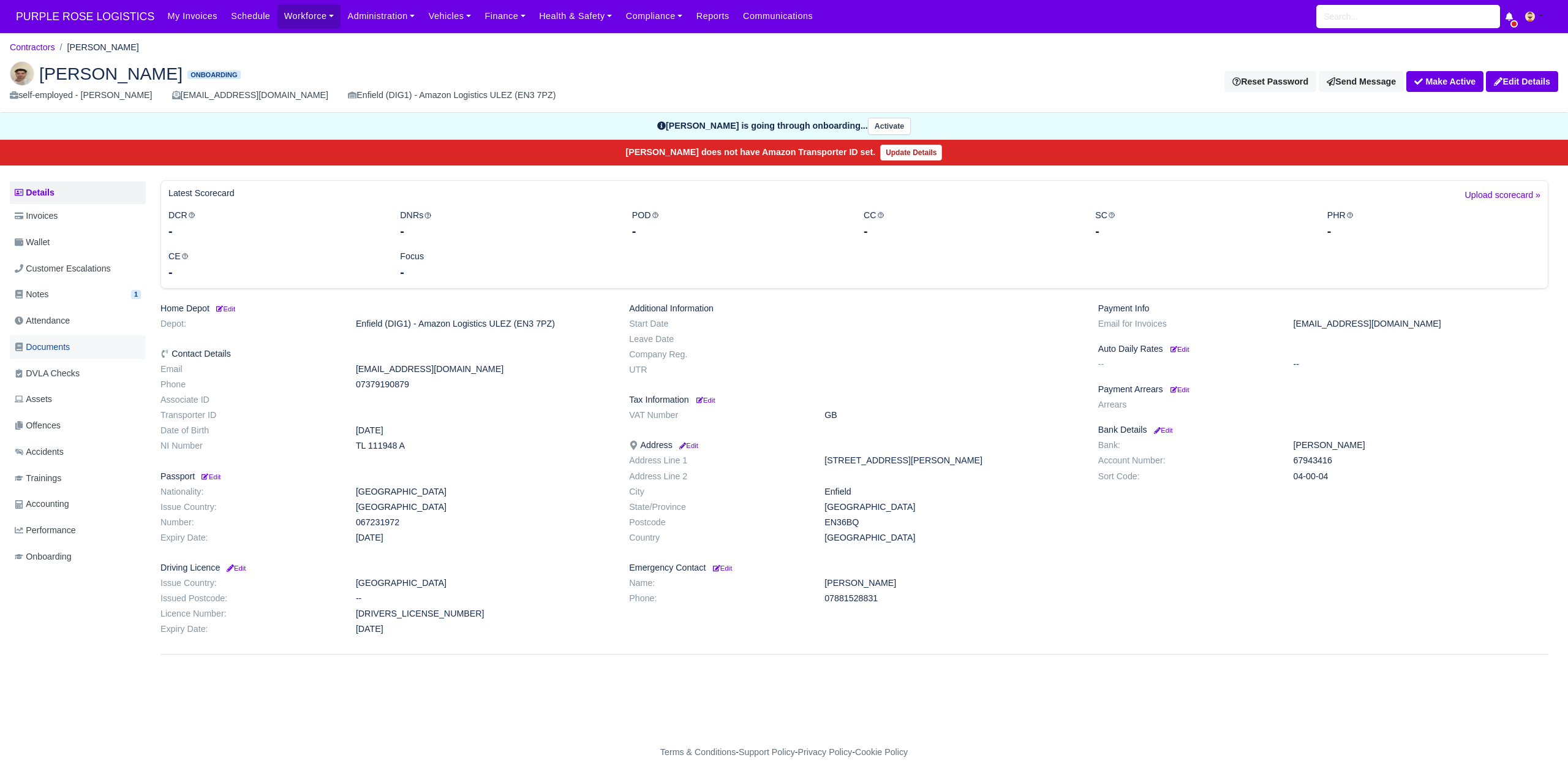
click at [63, 344] on span "Documents" at bounding box center [42, 347] width 55 height 14
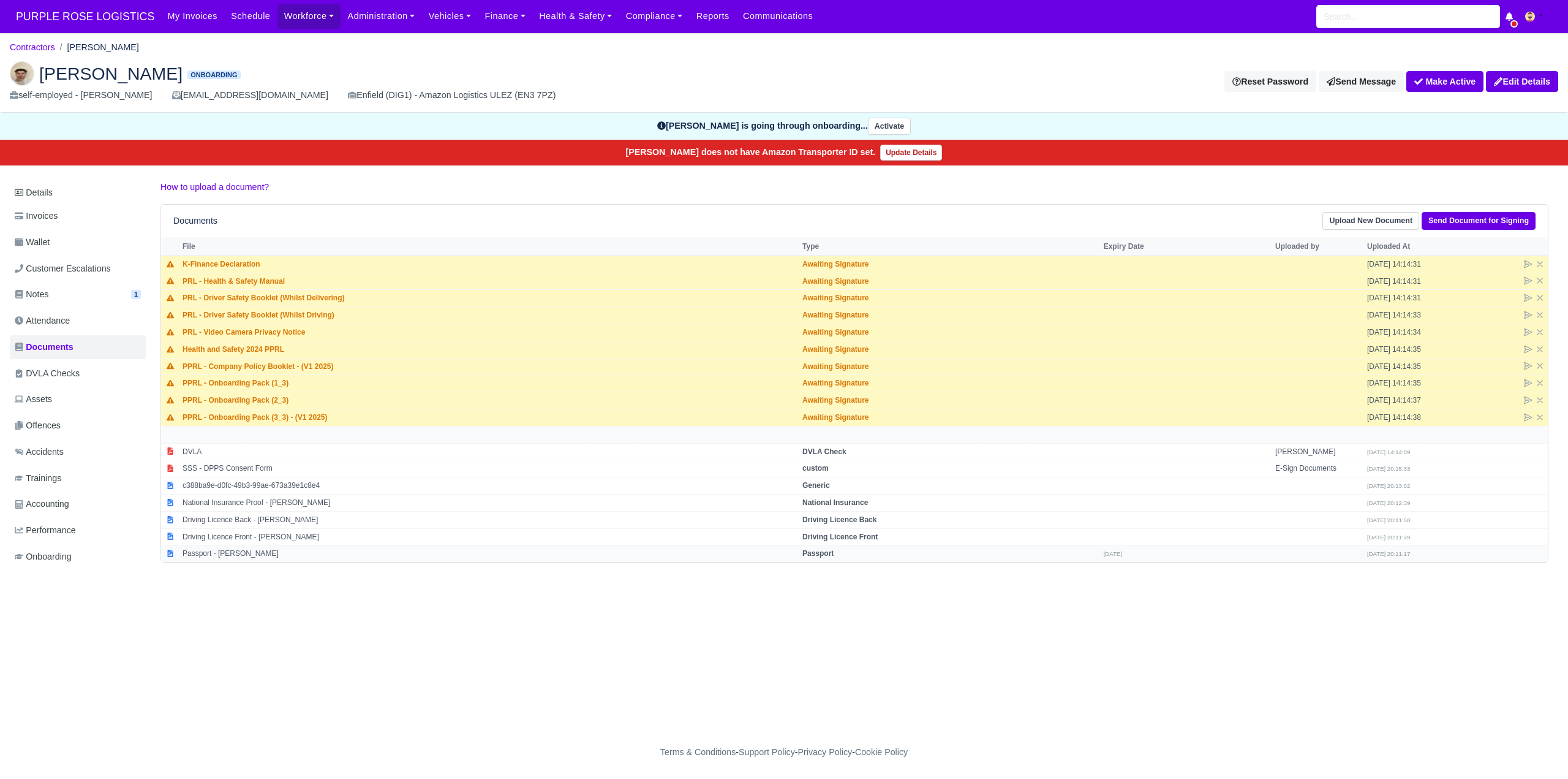
click at [829, 553] on strong "Passport" at bounding box center [818, 553] width 31 height 9
select select "passport"
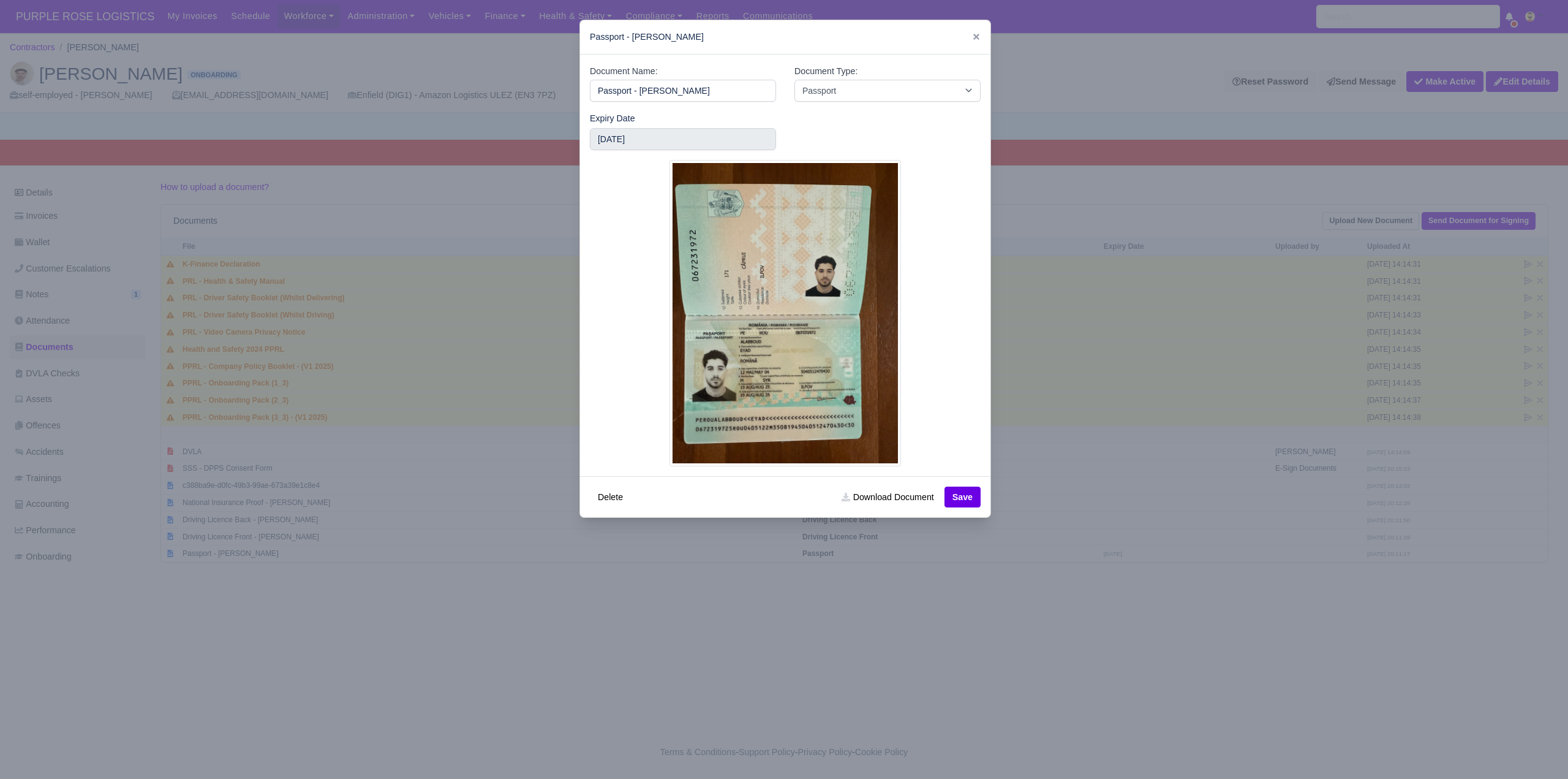
click at [1028, 661] on div at bounding box center [784, 389] width 1568 height 779
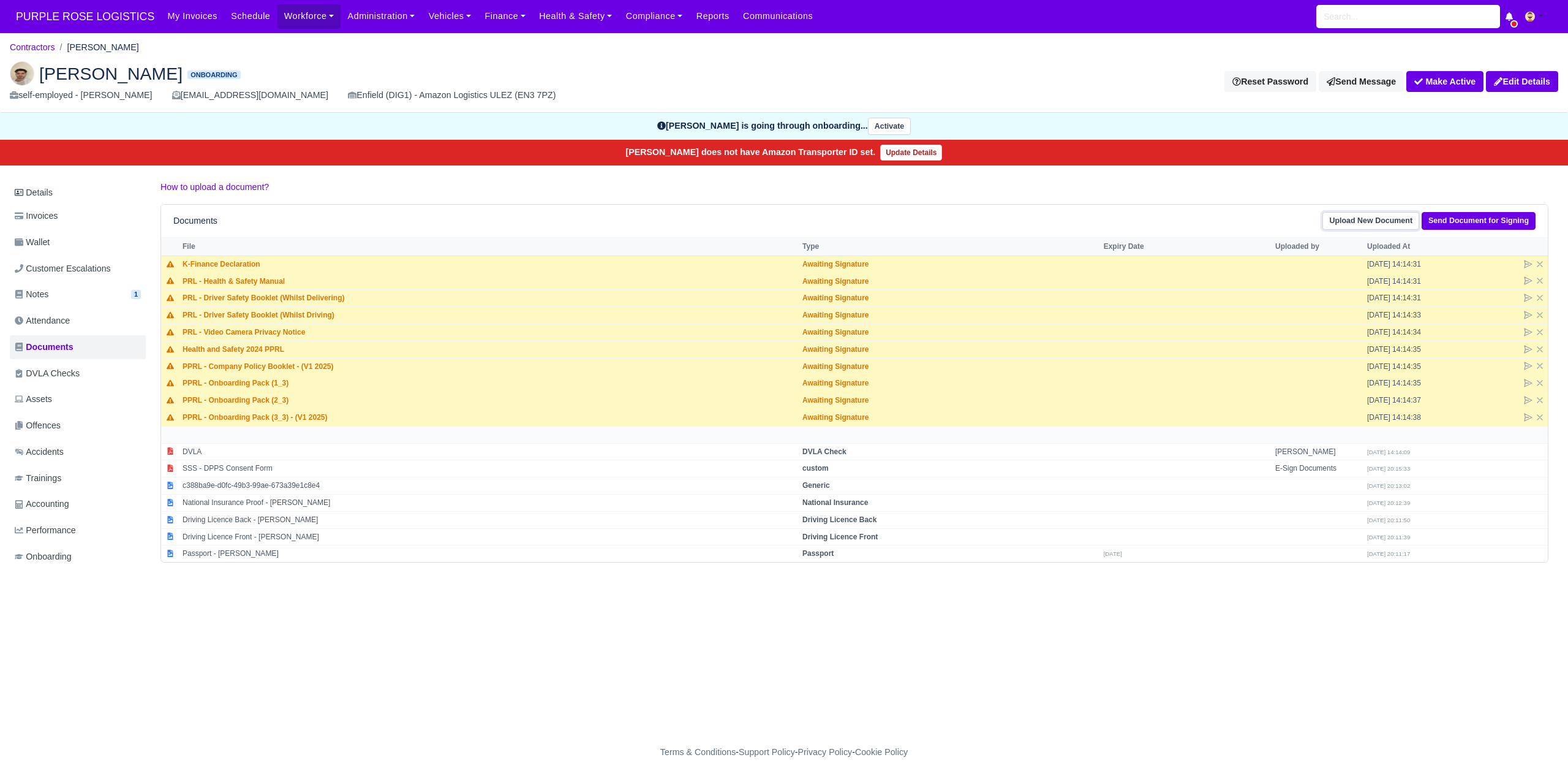
click at [1370, 223] on link "Upload New Document" at bounding box center [1370, 221] width 97 height 18
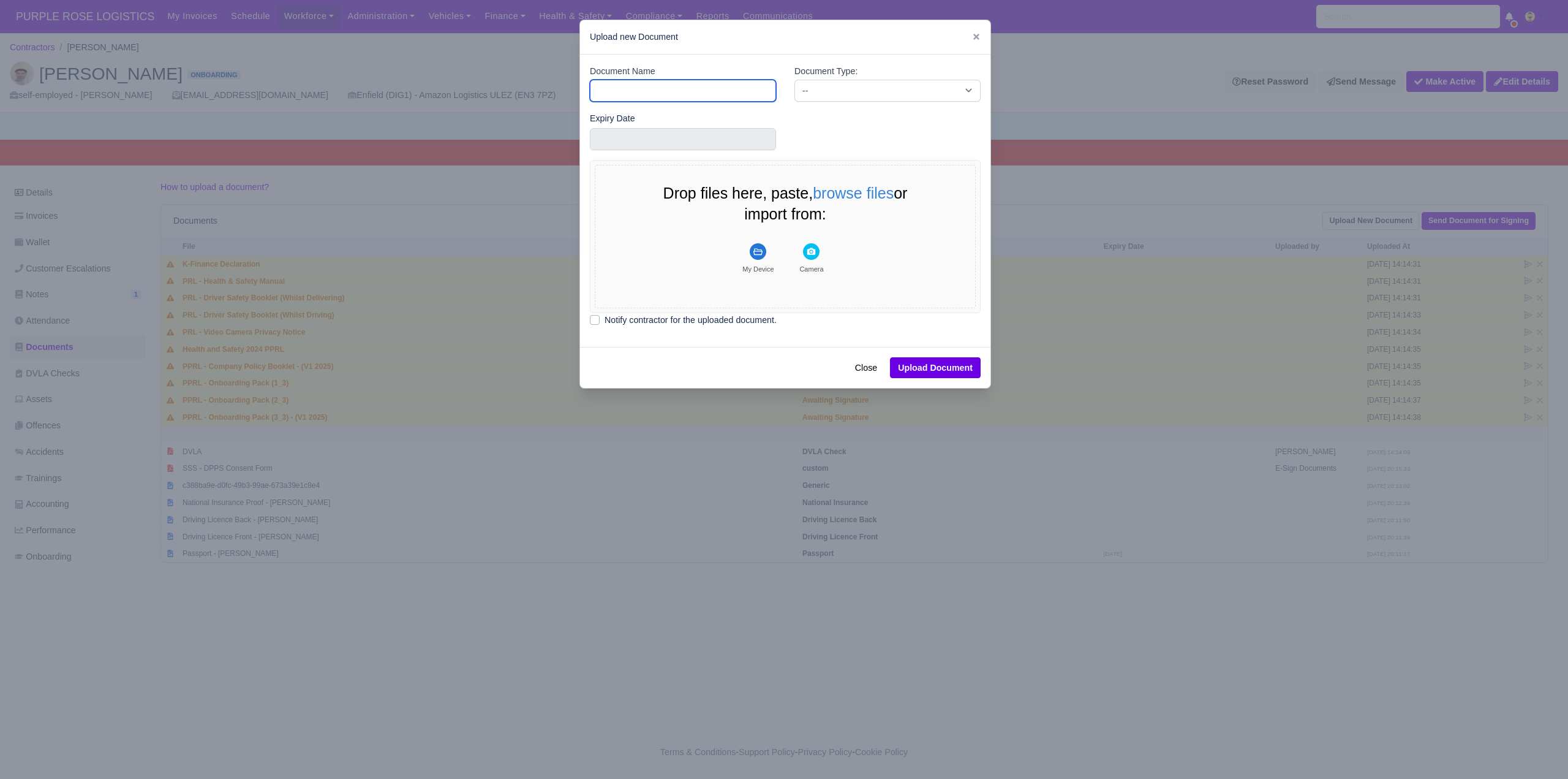
click at [654, 90] on input "Document Name" at bounding box center [683, 90] width 186 height 22
click at [669, 90] on input "Document Name" at bounding box center [683, 90] width 186 height 22
type input "RTW"
click at [868, 80] on select "-- Accounting Engagement Letter Age Verification Confirmation Background Check …" at bounding box center [887, 90] width 186 height 22
select select "right-to-work"
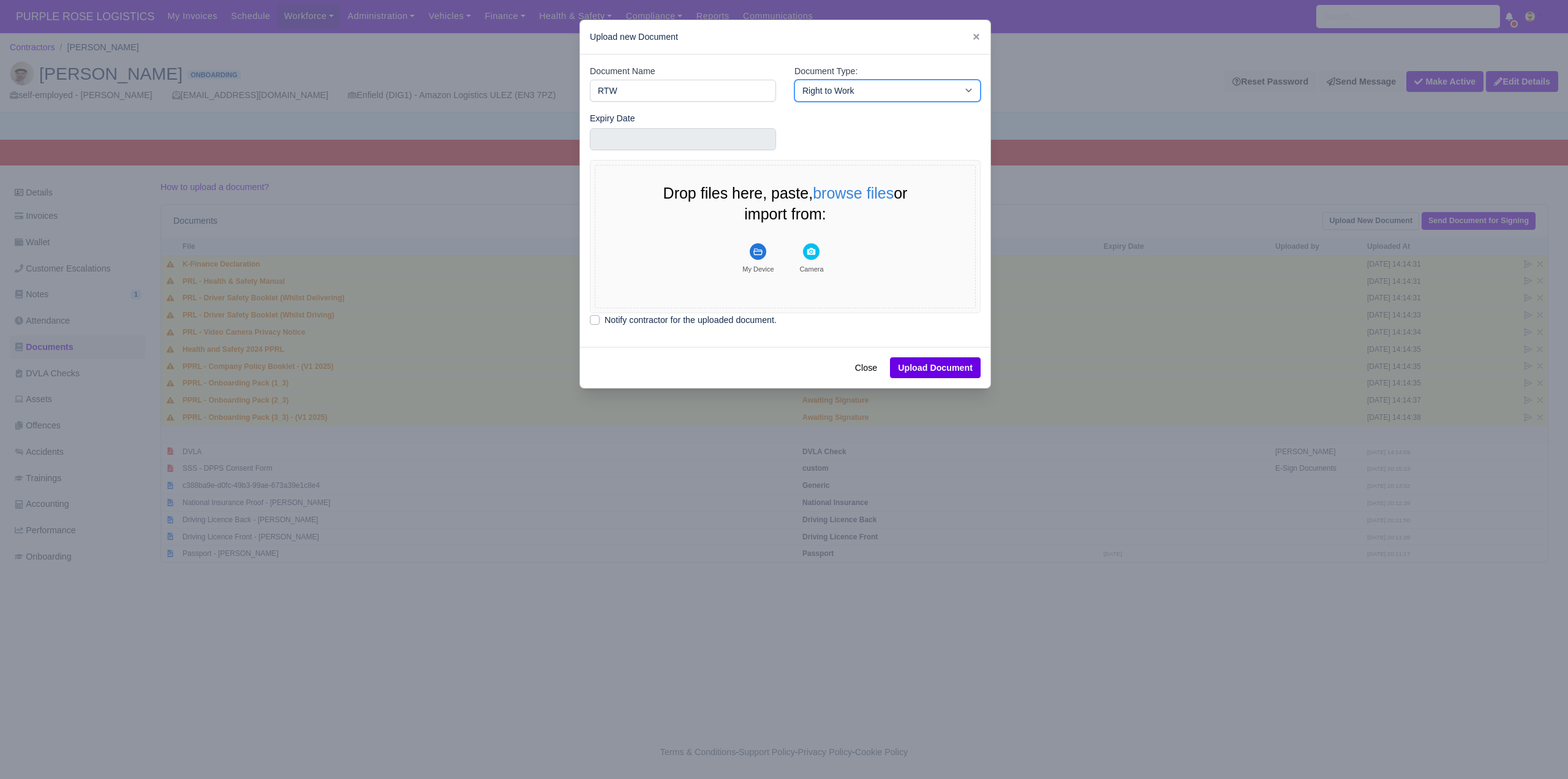
click at [794, 80] on select "-- Accounting Engagement Letter Age Verification Confirmation Background Check …" at bounding box center [887, 90] width 186 height 22
click at [618, 135] on input "text" at bounding box center [683, 139] width 186 height 22
click at [619, 176] on select "2021 2022 2023 2024 2025 2026 2027 2028 2029 2030 2031 2032 2033 2034 2035 2036…" at bounding box center [630, 184] width 55 height 26
click at [676, 178] on select "January February March April May June July August September October November De…" at bounding box center [673, 184] width 81 height 26
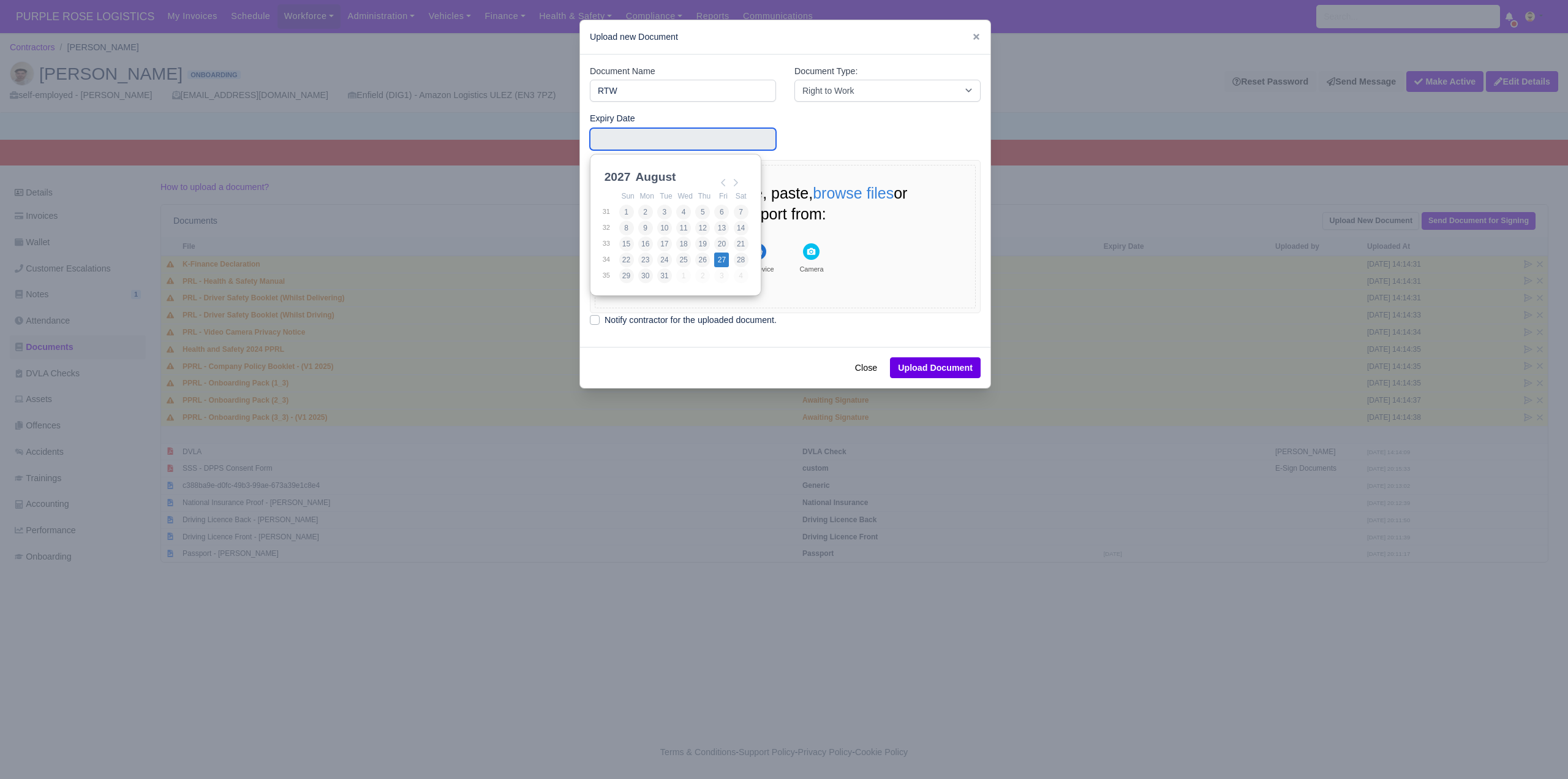
type input "2027-08-27"
click at [959, 366] on button "Upload Document" at bounding box center [935, 368] width 91 height 21
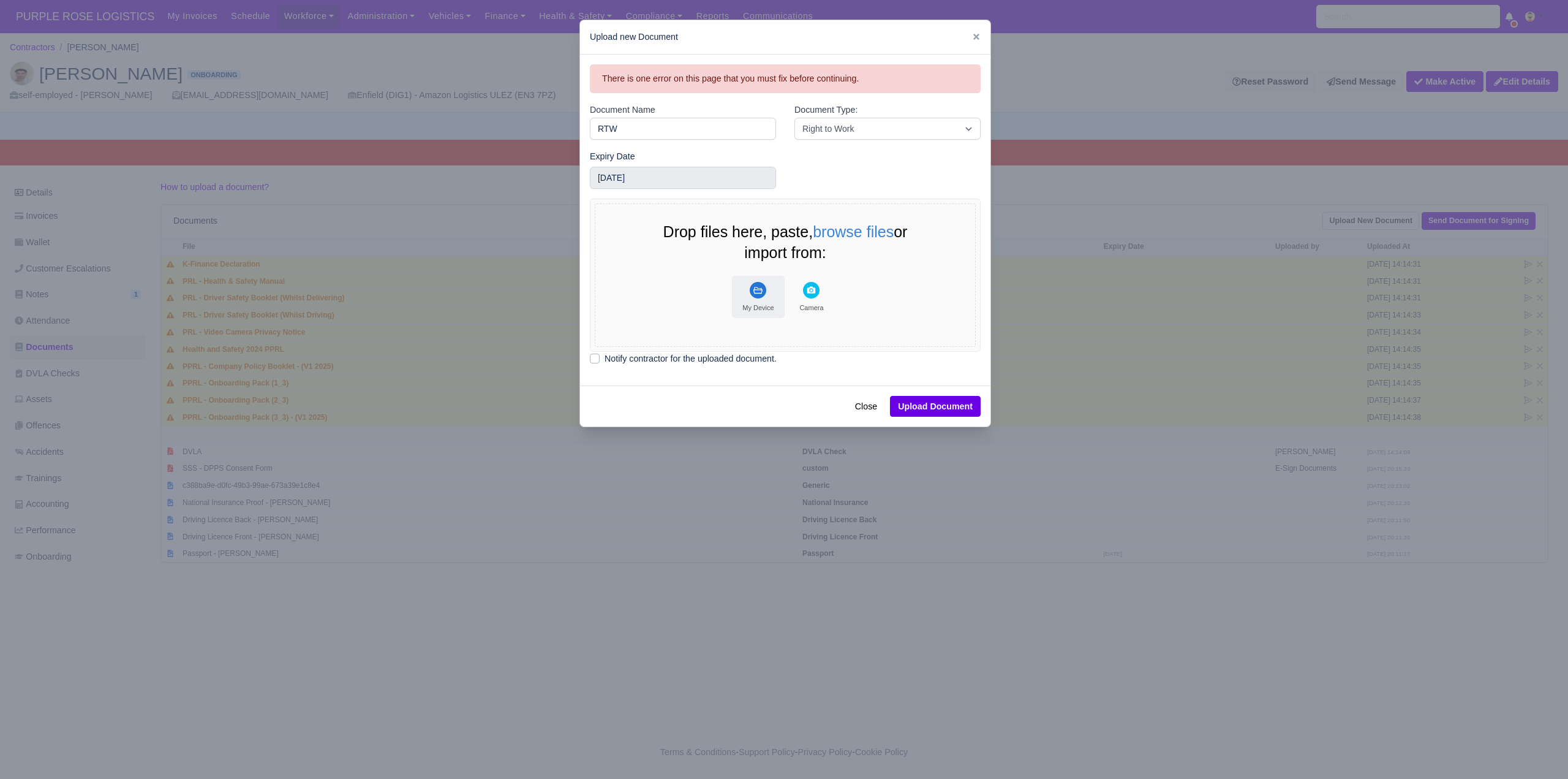
click at [760, 291] on rect "File Uploader" at bounding box center [758, 290] width 16 height 16
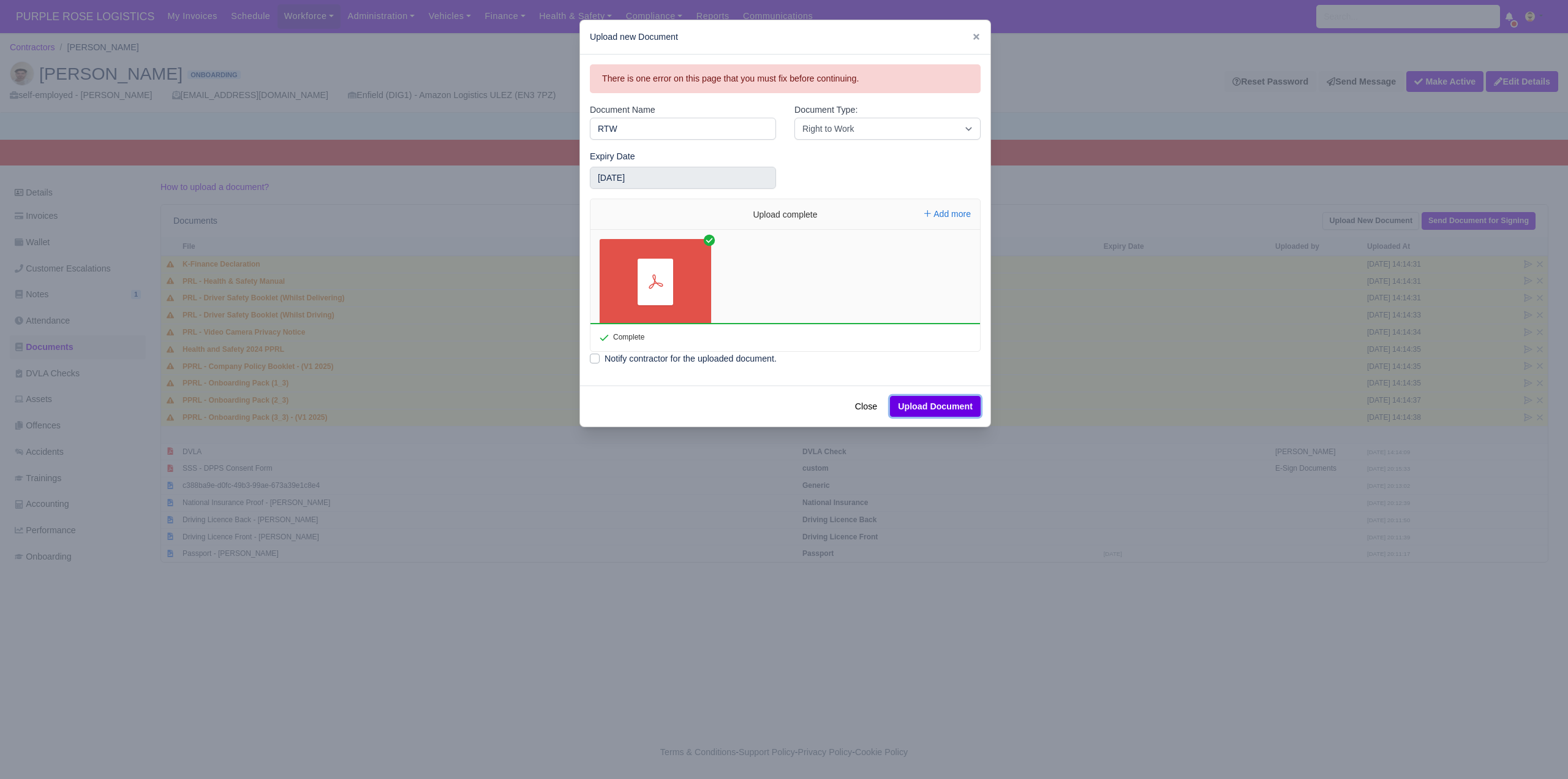
click at [942, 403] on button "Upload Document" at bounding box center [935, 406] width 91 height 21
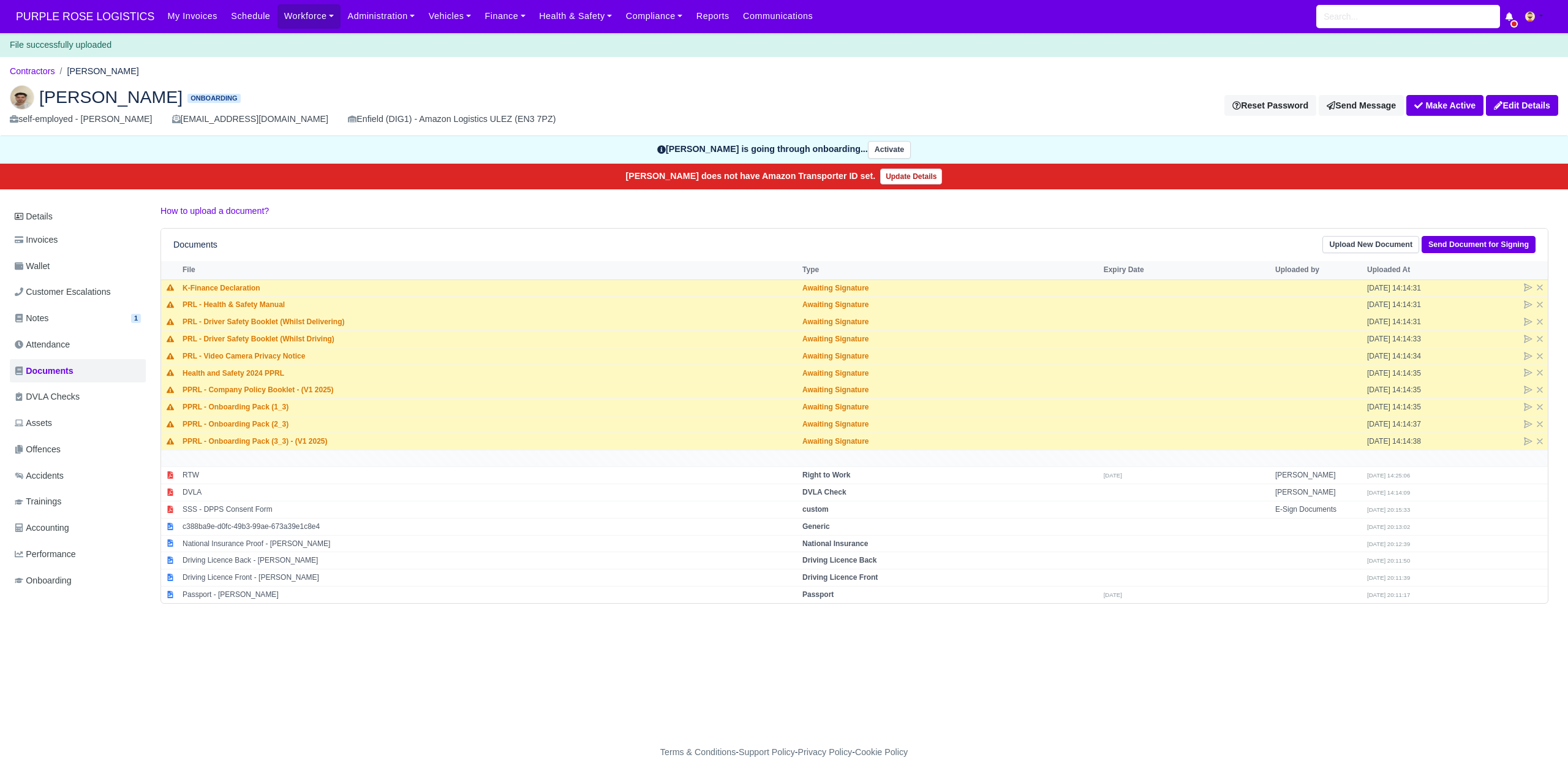
click at [694, 617] on div "Details Invoices Wallet Customer Escalations Notes 1 Attendance Documents" at bounding box center [784, 410] width 1548 height 413
click at [854, 576] on strong "Driving Licence Front" at bounding box center [840, 577] width 75 height 9
select select "driving-licence-front"
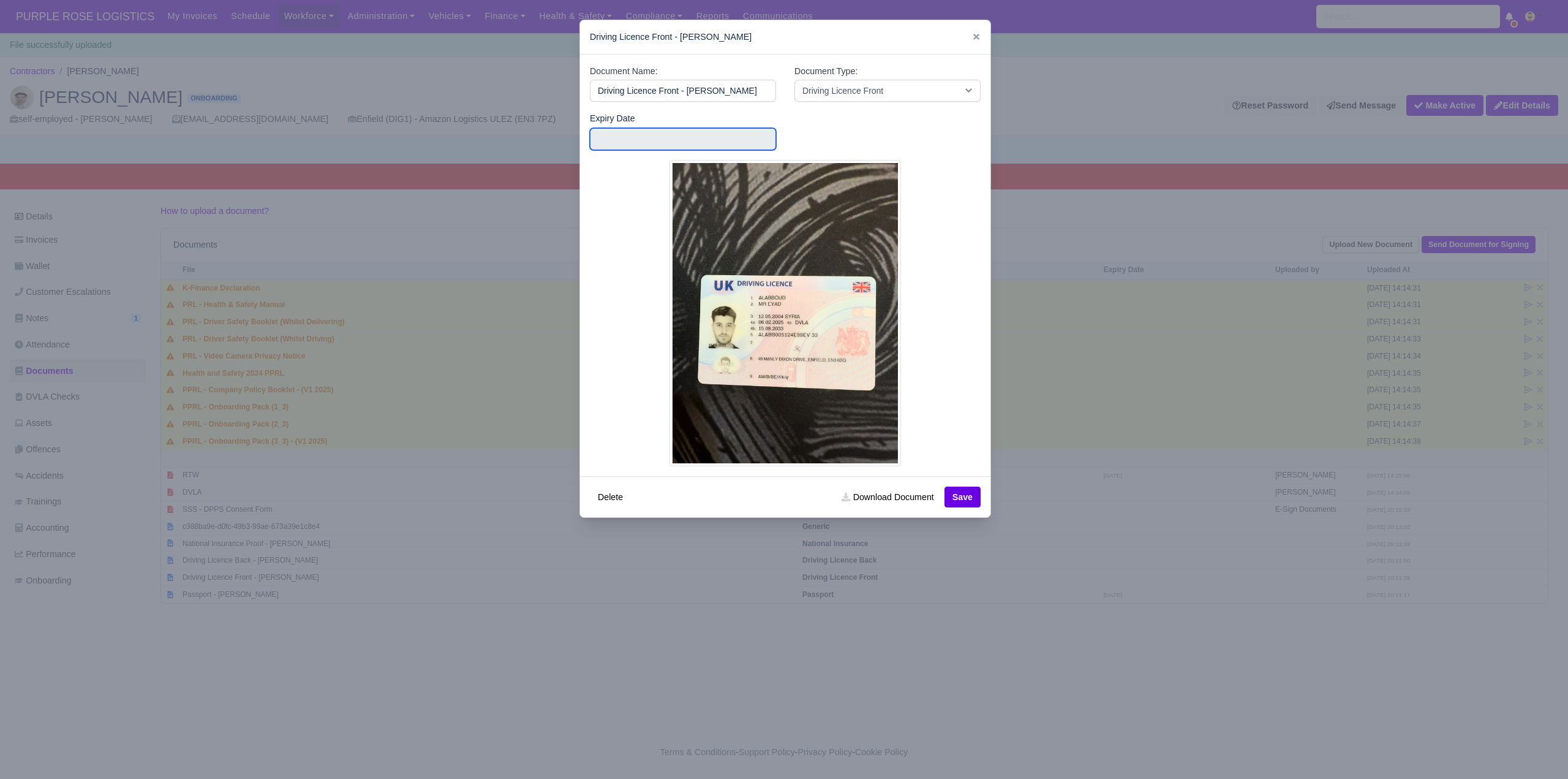
click at [606, 135] on input "text" at bounding box center [683, 139] width 186 height 22
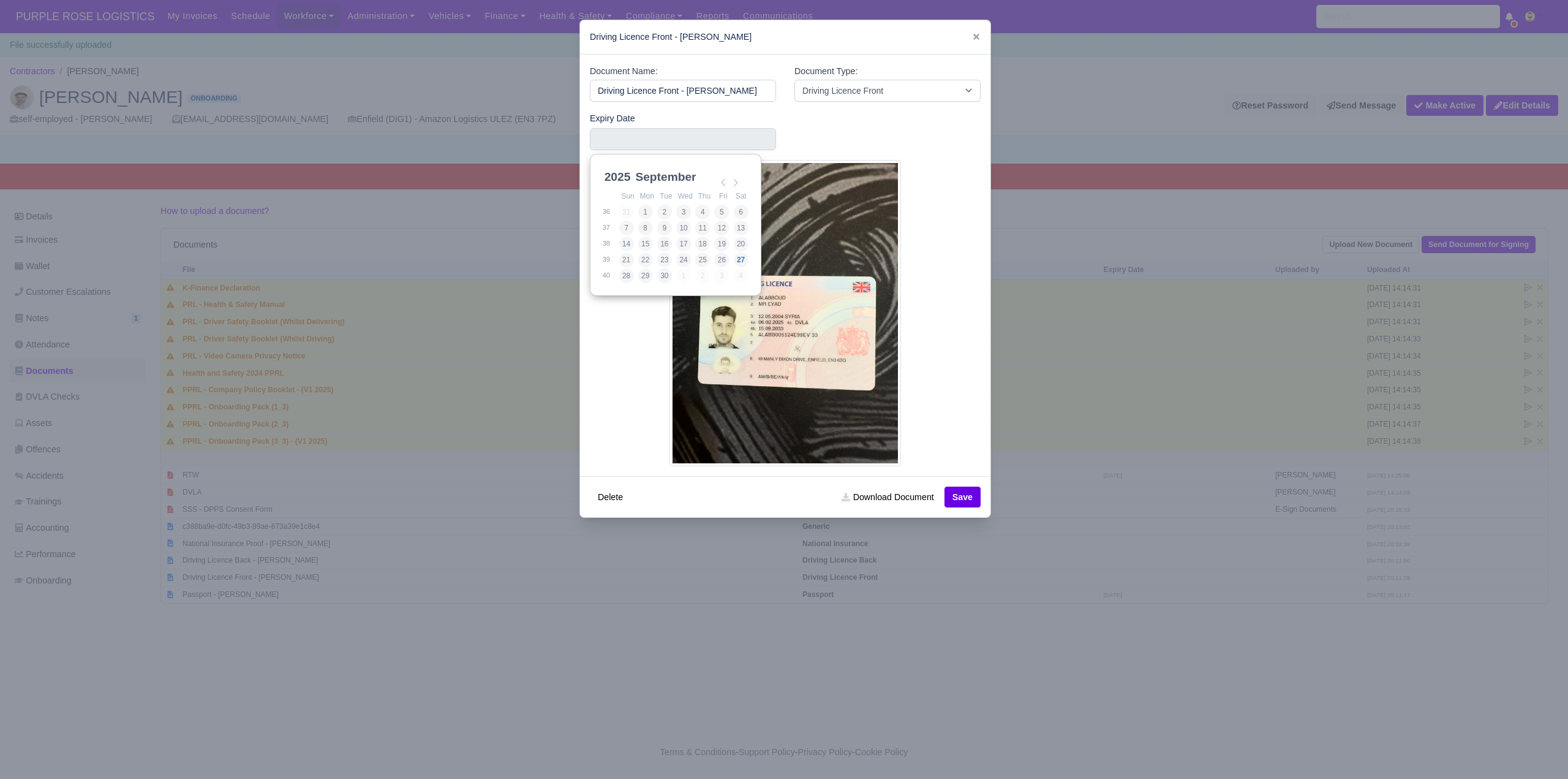
click at [616, 172] on select "2025 2026 2027 2028 2029 2030 2031 2032 2033 2034 2035 2036 2037 2038 2039 2040…" at bounding box center [630, 184] width 55 height 26
click at [663, 173] on select "January February March April May June July August September October November De…" at bounding box center [673, 184] width 81 height 26
type input "[DATE]"
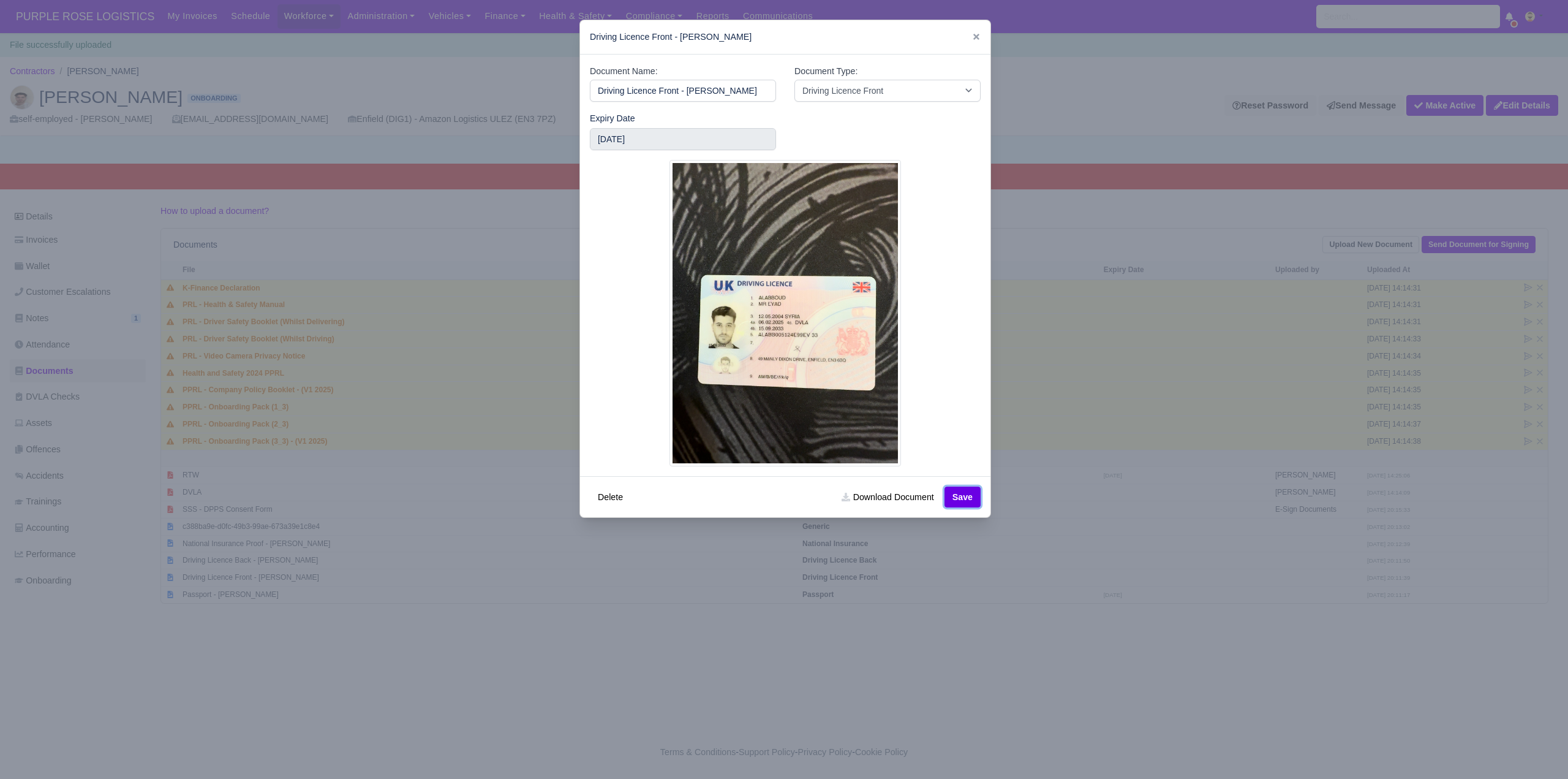
click at [955, 497] on button "Save" at bounding box center [962, 497] width 36 height 21
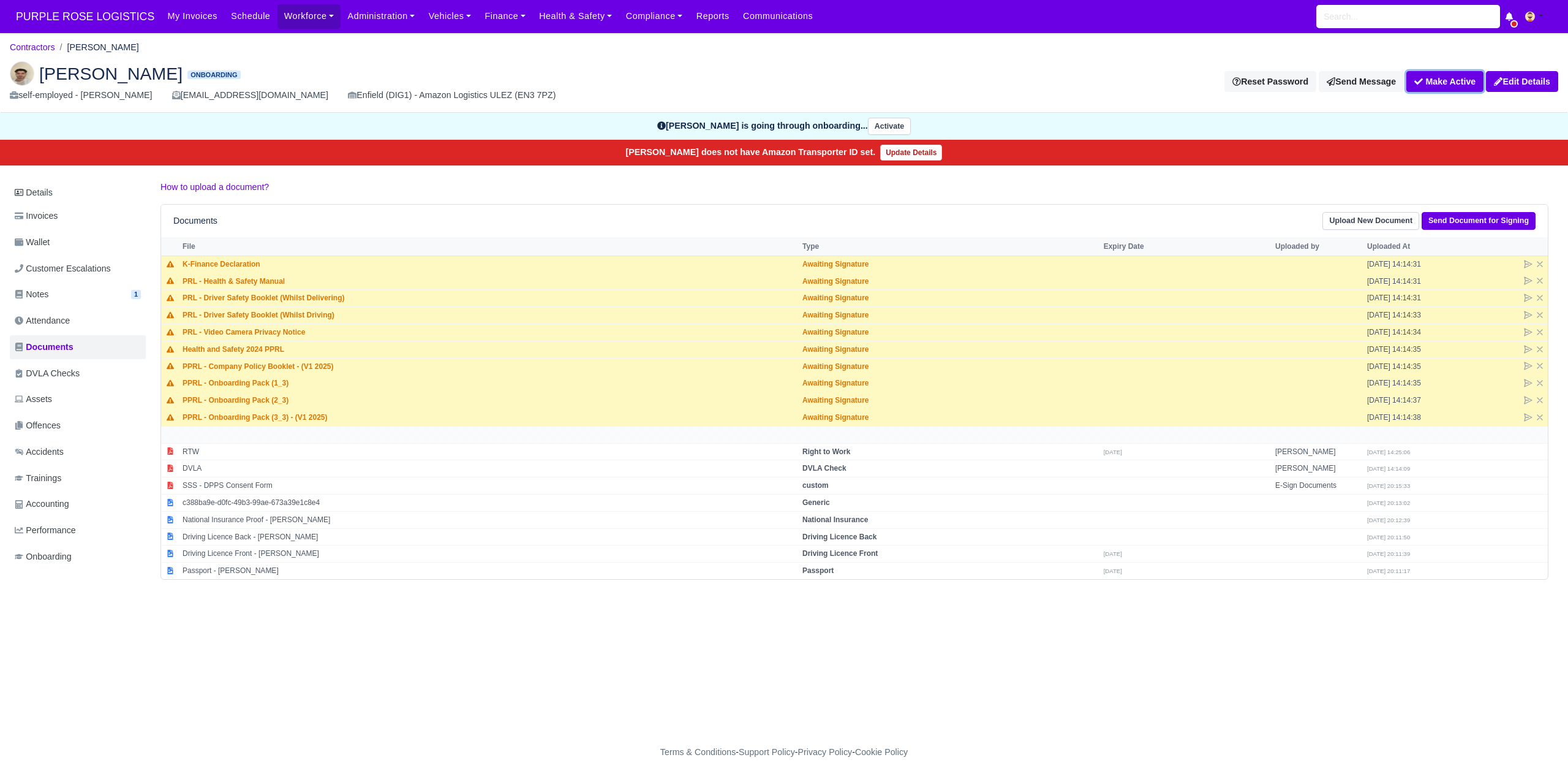
click at [1461, 82] on button "Make Active" at bounding box center [1445, 82] width 77 height 21
